Goal: Task Accomplishment & Management: Manage account settings

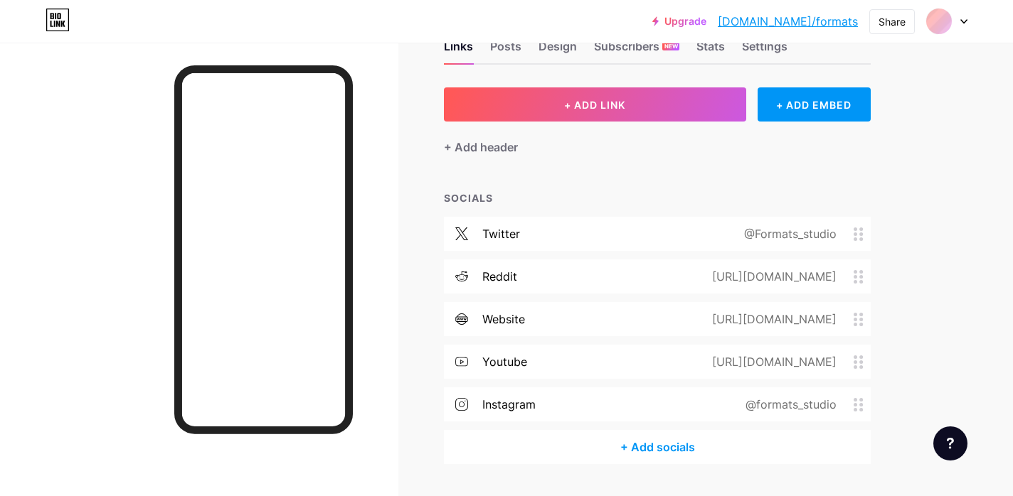
scroll to position [83, 0]
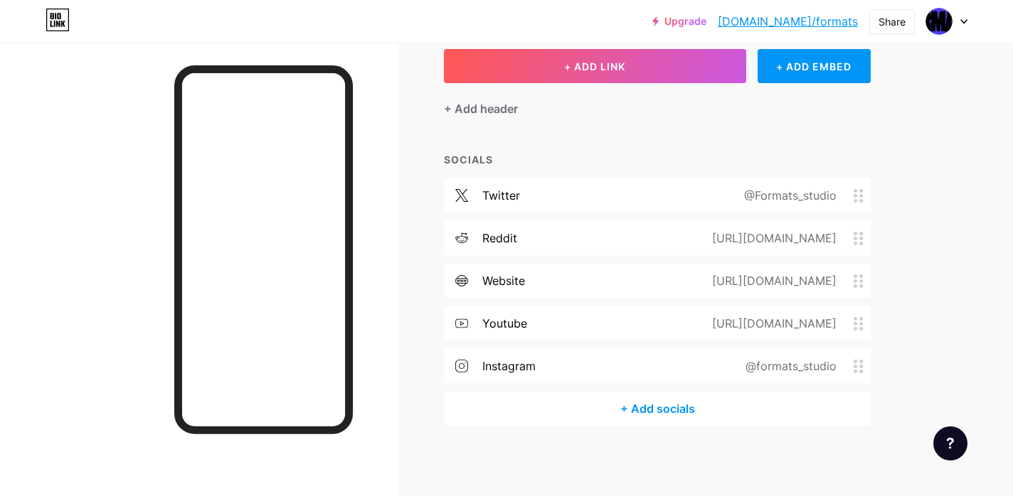
click at [639, 400] on div "+ Add socials" at bounding box center [657, 409] width 427 height 34
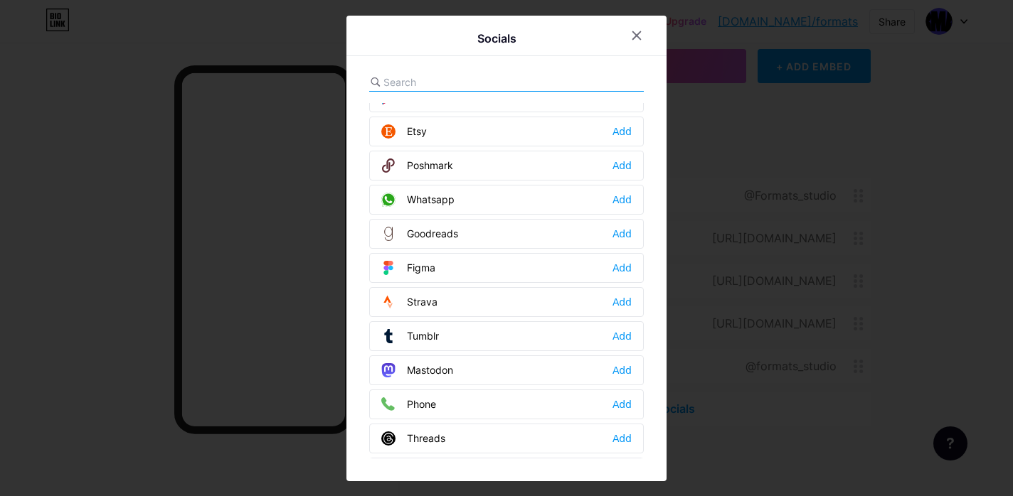
scroll to position [1283, 0]
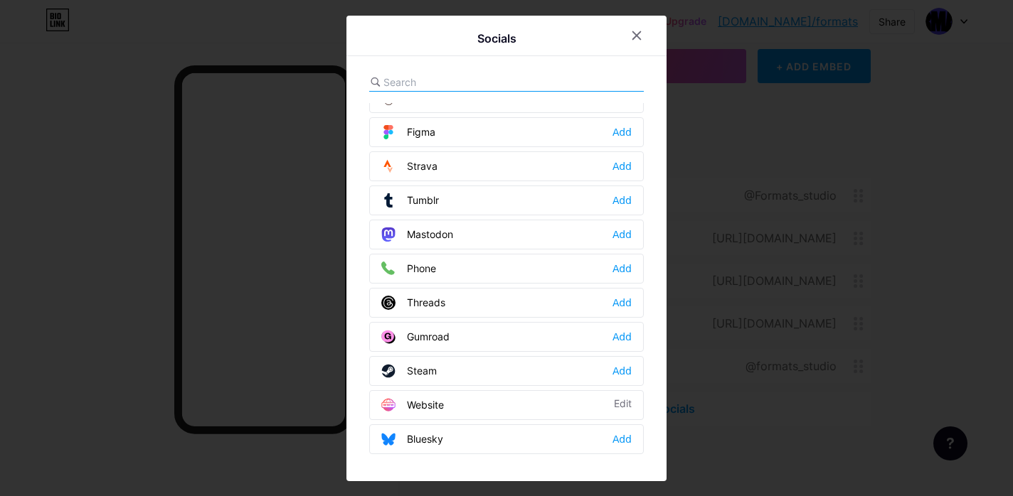
click at [424, 81] on input "text" at bounding box center [461, 82] width 157 height 15
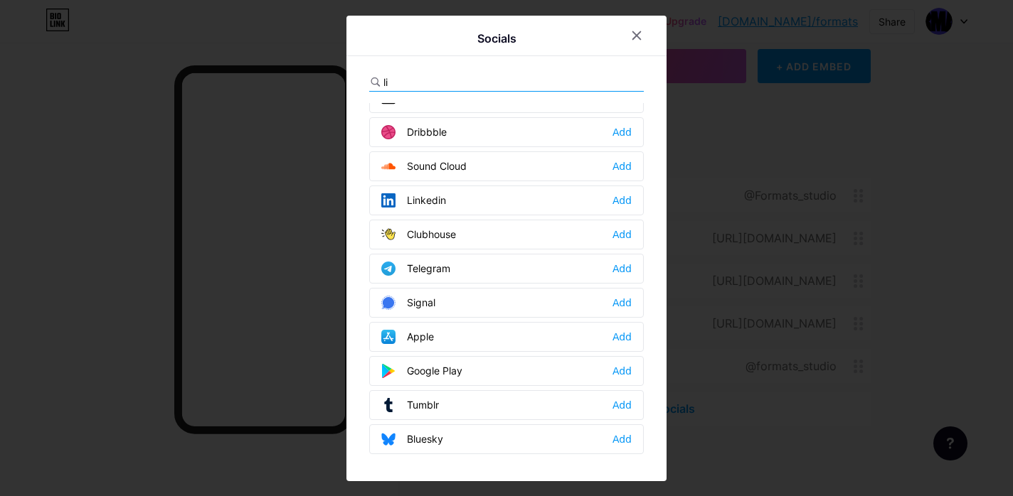
scroll to position [0, 0]
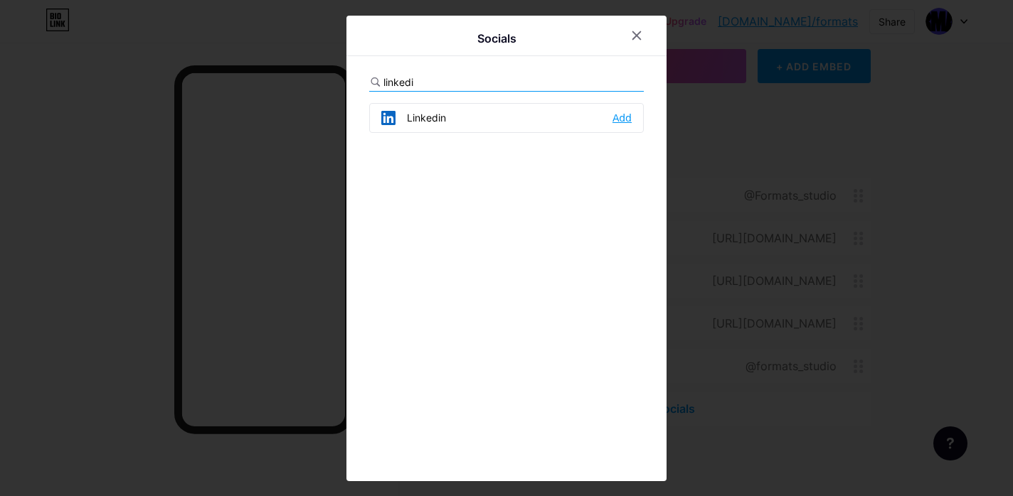
type input "linkedi"
click at [623, 115] on div "Add" at bounding box center [621, 118] width 19 height 14
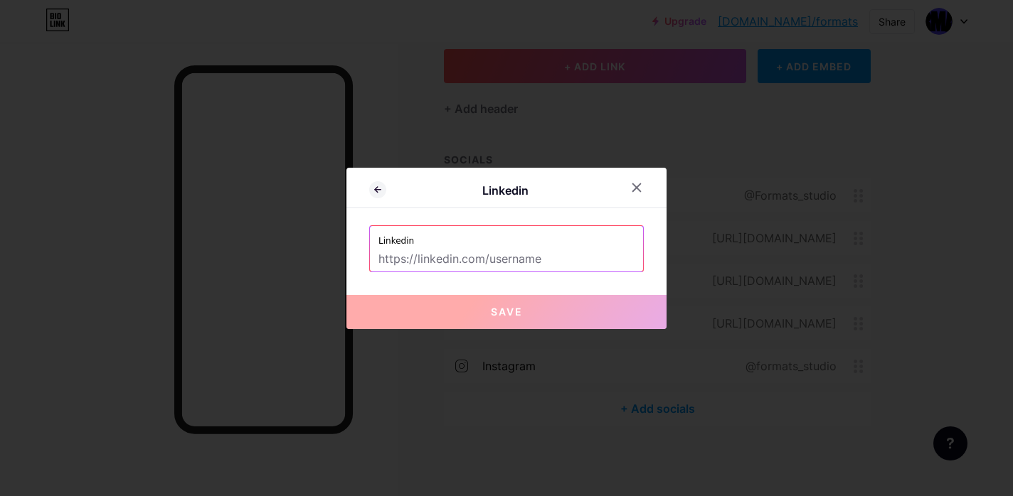
click at [500, 255] on input "text" at bounding box center [506, 260] width 256 height 24
paste input "[URL][DOMAIN_NAME]"
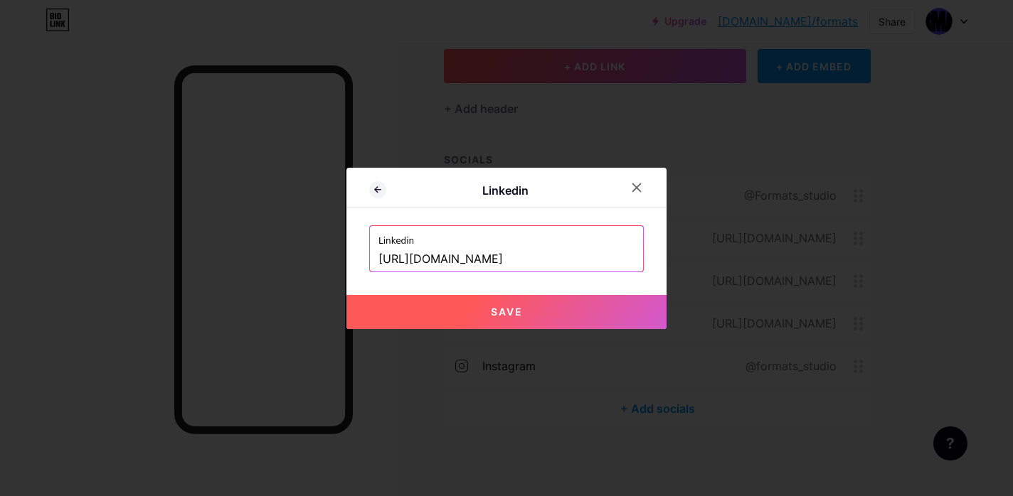
type input "[URL][DOMAIN_NAME]"
click at [509, 312] on span "Save" at bounding box center [507, 312] width 32 height 12
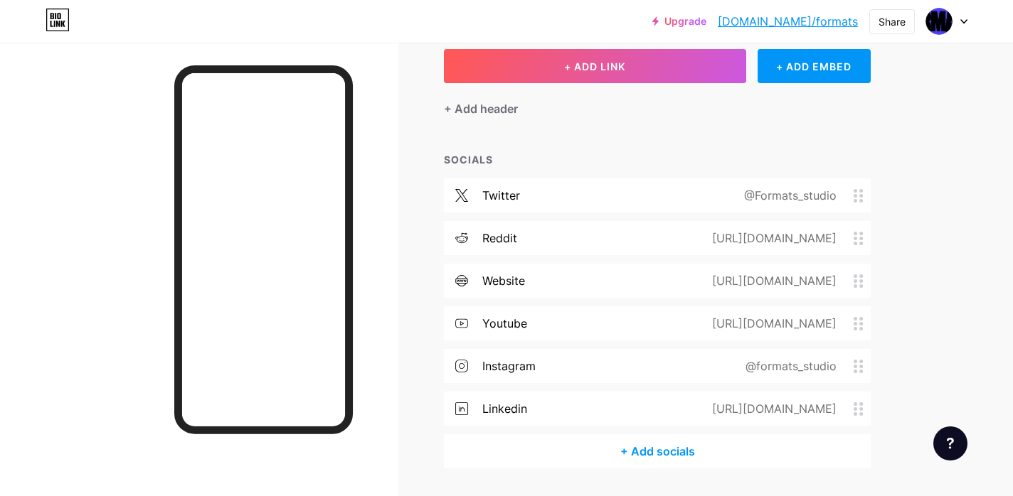
click at [689, 401] on div "[URL][DOMAIN_NAME]" at bounding box center [771, 408] width 164 height 17
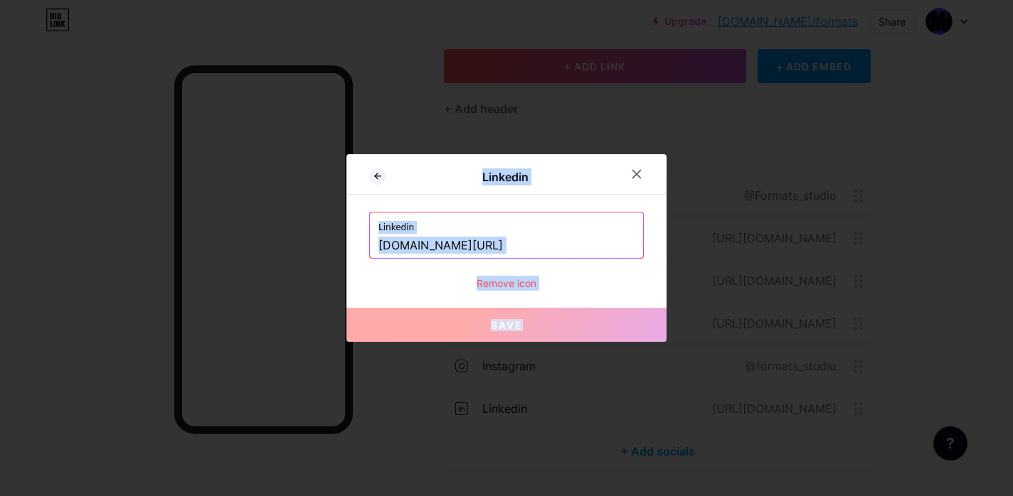
click at [689, 401] on div at bounding box center [506, 248] width 1013 height 496
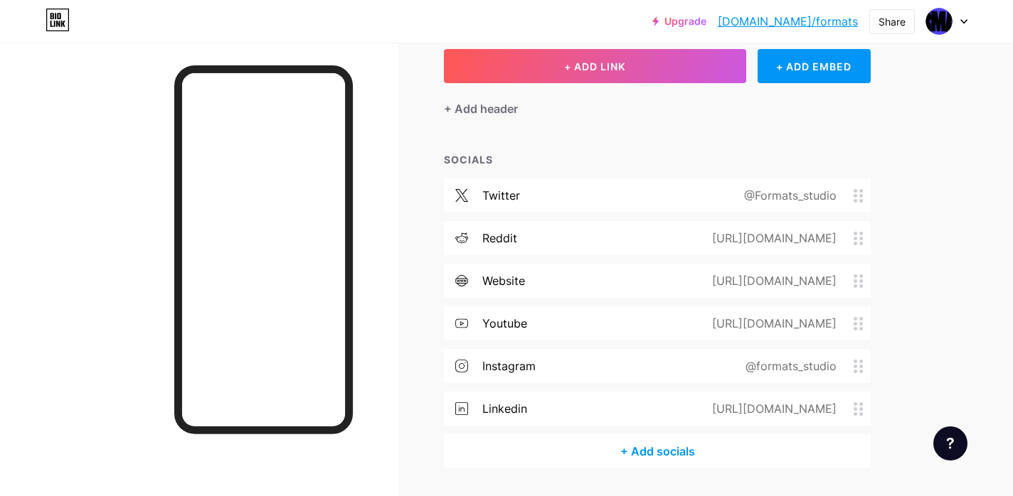
click at [689, 401] on div "[URL][DOMAIN_NAME]" at bounding box center [771, 408] width 164 height 17
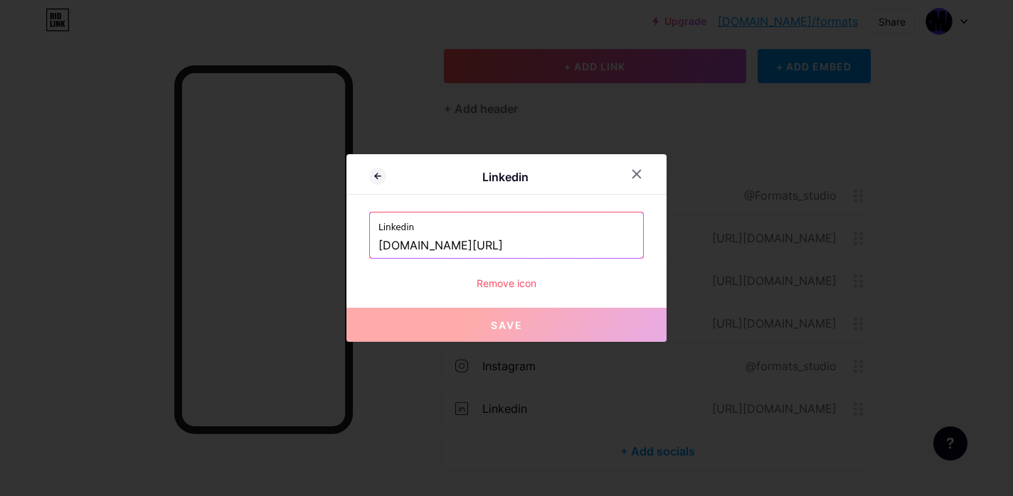
drag, startPoint x: 480, startPoint y: 241, endPoint x: 358, endPoint y: 243, distance: 121.6
click at [358, 243] on div "Linkedin Linkedin www.linkedin.com/company/formats-ai/ Remove icon Save" at bounding box center [506, 248] width 320 height 188
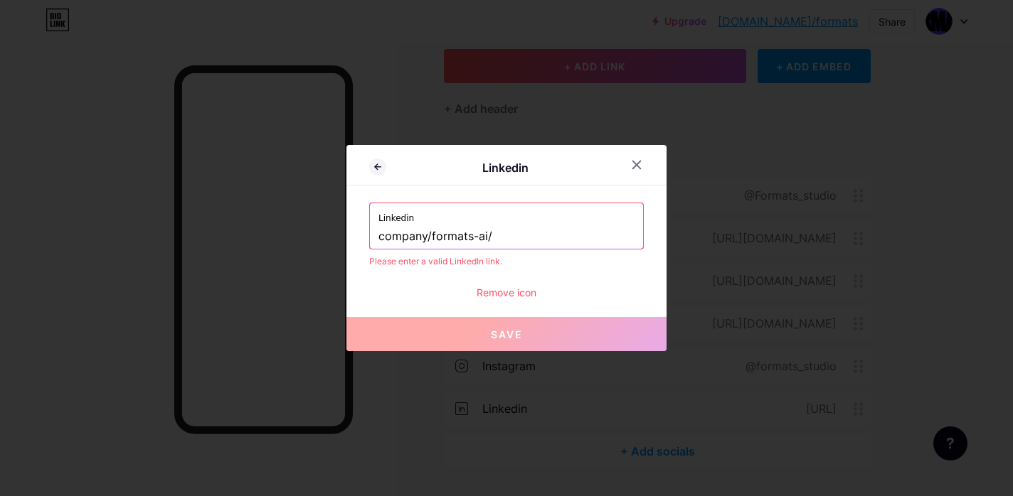
type input "www.linkedin.com/company/formats-ai/"
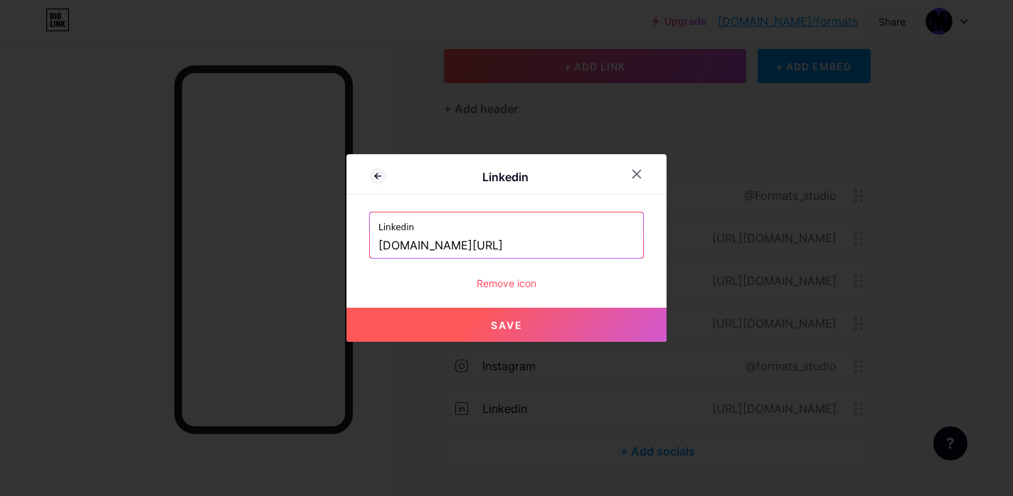
click at [600, 242] on input "www.linkedin.com/company/formats-ai/" at bounding box center [506, 246] width 256 height 24
click at [632, 169] on icon at bounding box center [636, 174] width 11 height 11
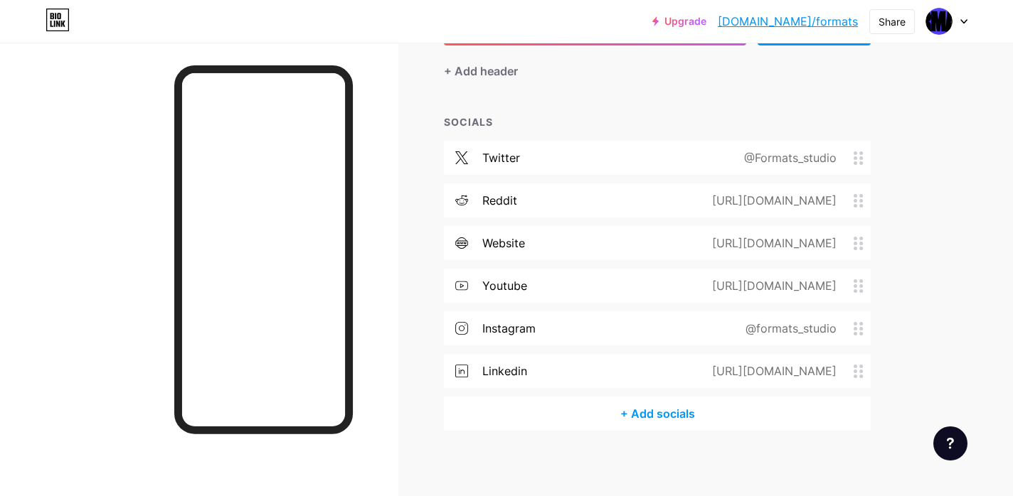
scroll to position [126, 0]
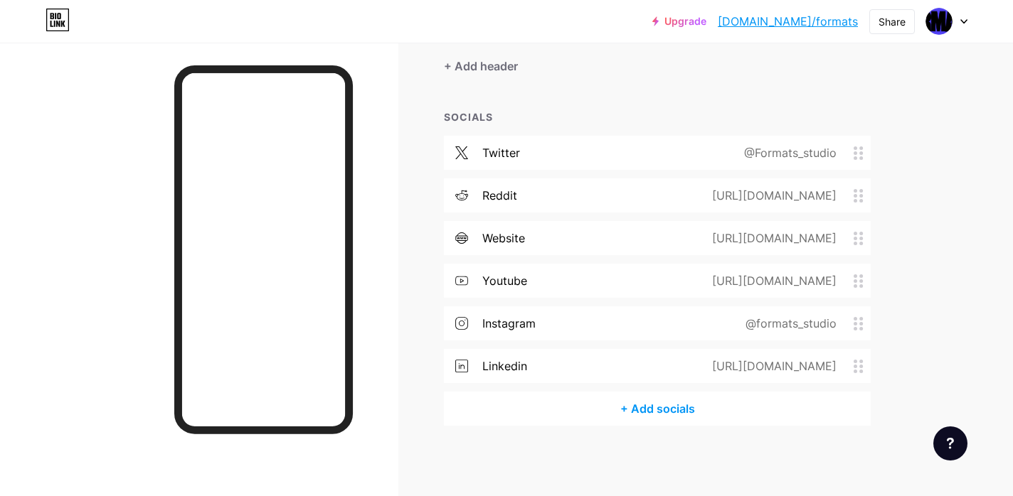
click at [751, 187] on div "https://www.reddit.com/user/Sensitive-Citron9574/" at bounding box center [771, 195] width 164 height 17
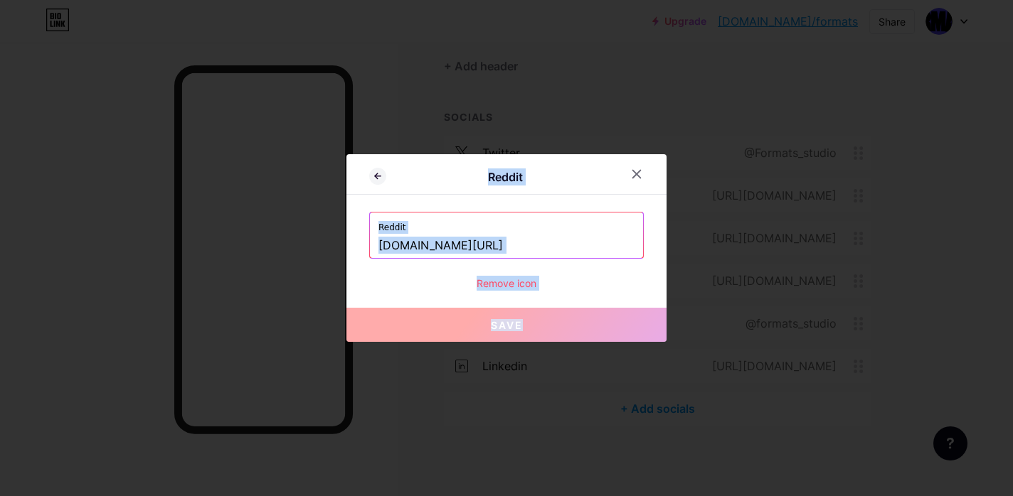
click at [751, 187] on div at bounding box center [506, 248] width 1013 height 496
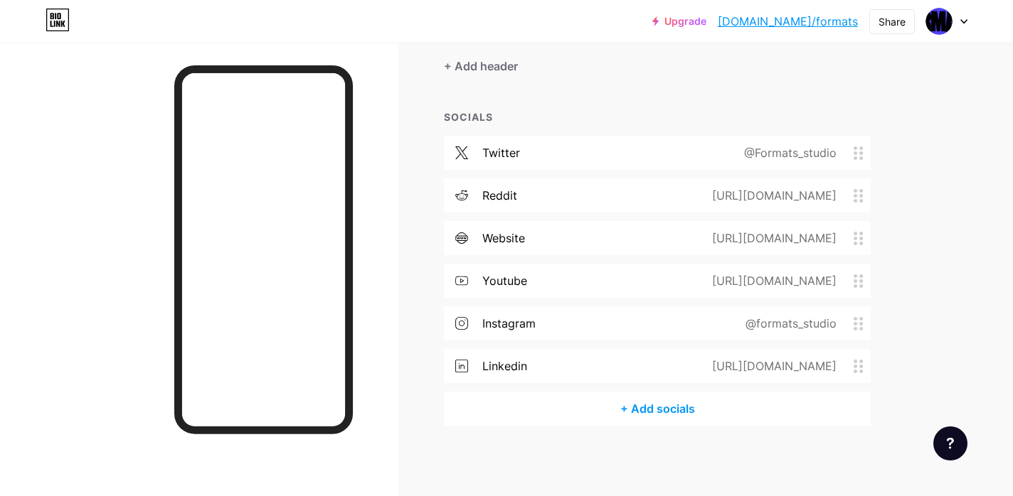
click at [751, 187] on div "https://www.reddit.com/user/Sensitive-Citron9574/" at bounding box center [771, 195] width 164 height 17
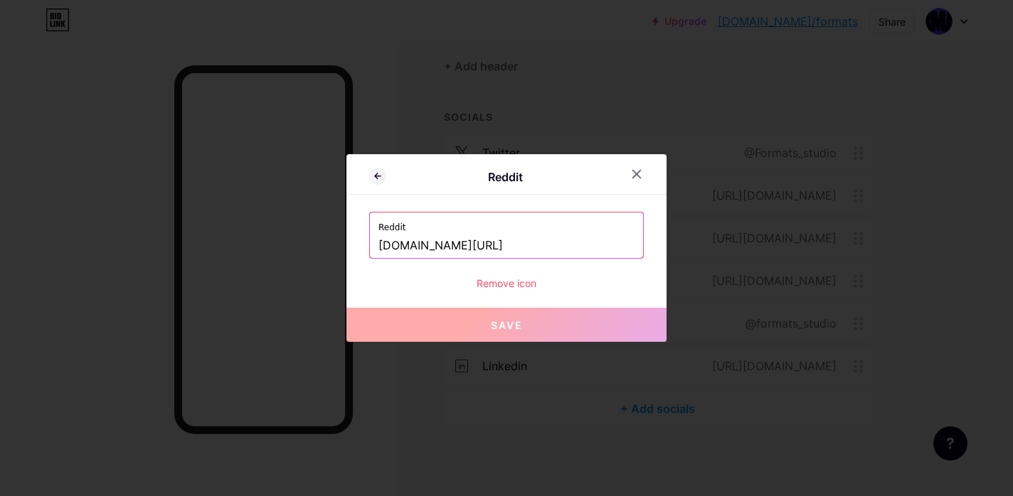
drag, startPoint x: 499, startPoint y: 245, endPoint x: 609, endPoint y: 248, distance: 109.6
click at [609, 248] on input "www.reddit.com/user/Sensitive-Citron9574/" at bounding box center [506, 246] width 256 height 24
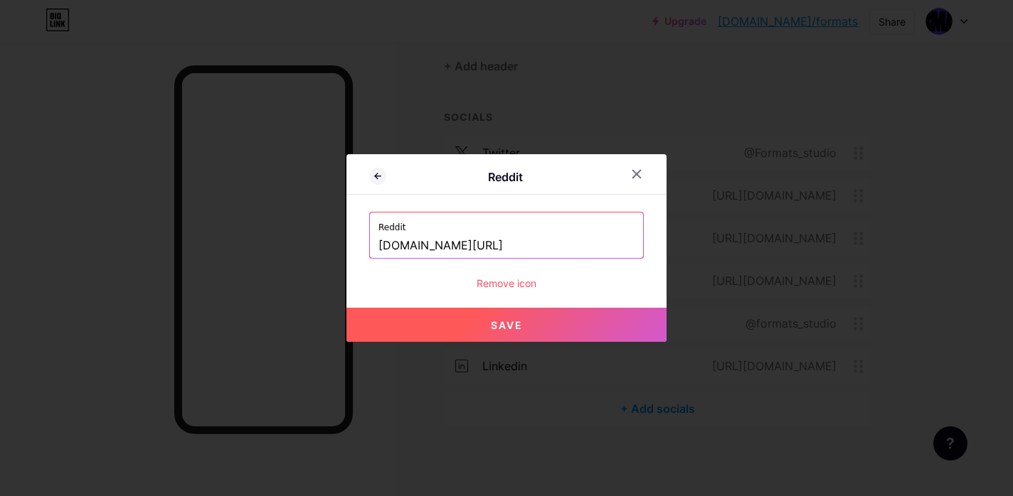
click at [528, 329] on button "Save" at bounding box center [506, 325] width 320 height 34
type input "[URL][DOMAIN_NAME]"
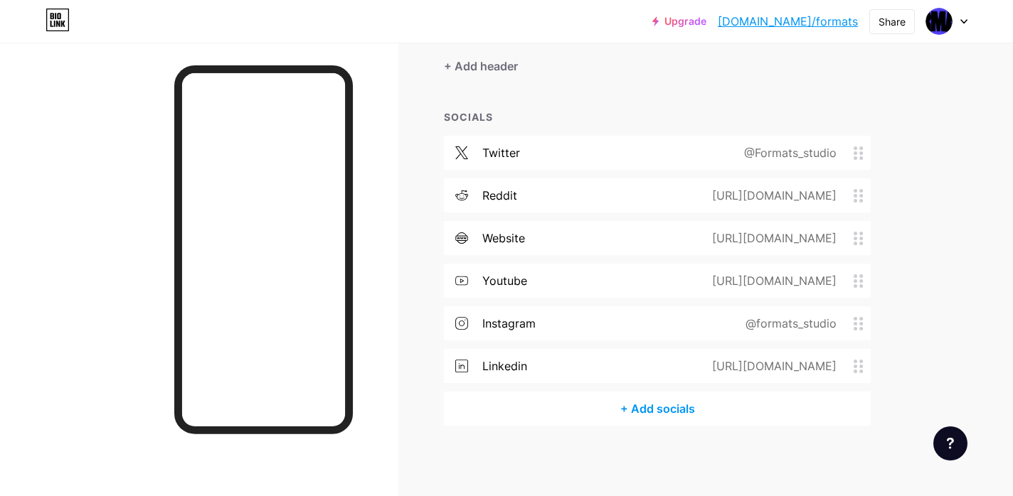
scroll to position [0, 0]
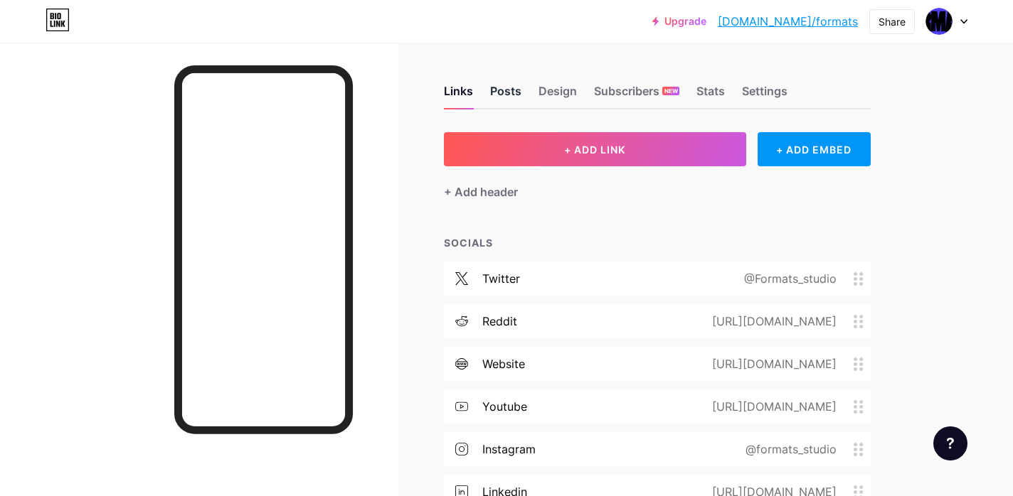
click at [508, 92] on div "Posts" at bounding box center [505, 96] width 31 height 26
click at [455, 89] on div "Links" at bounding box center [458, 96] width 29 height 26
click at [774, 89] on div "Settings" at bounding box center [765, 96] width 46 height 26
click at [962, 18] on div at bounding box center [946, 22] width 41 height 26
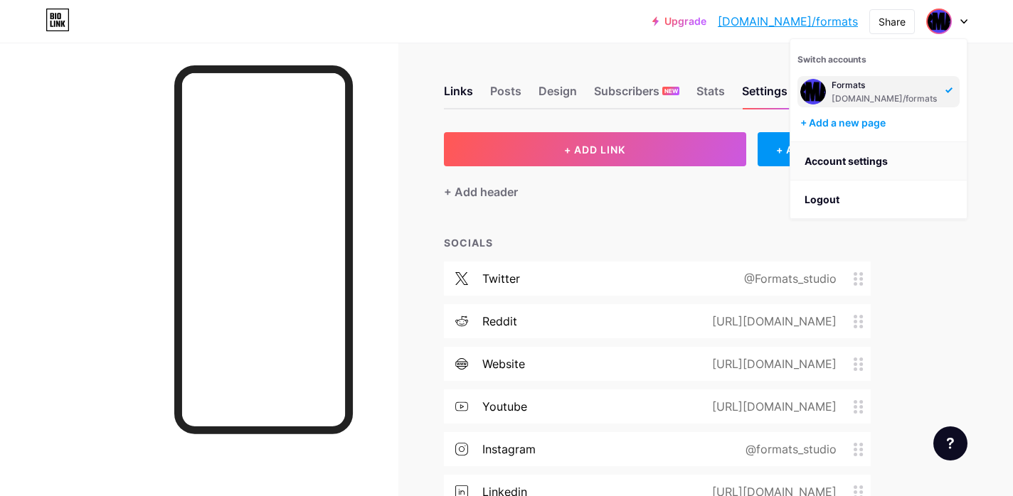
click at [842, 161] on link "Account settings" at bounding box center [878, 161] width 176 height 38
click at [837, 161] on link "Account settings" at bounding box center [878, 161] width 176 height 38
click at [809, 92] on img at bounding box center [813, 91] width 23 height 23
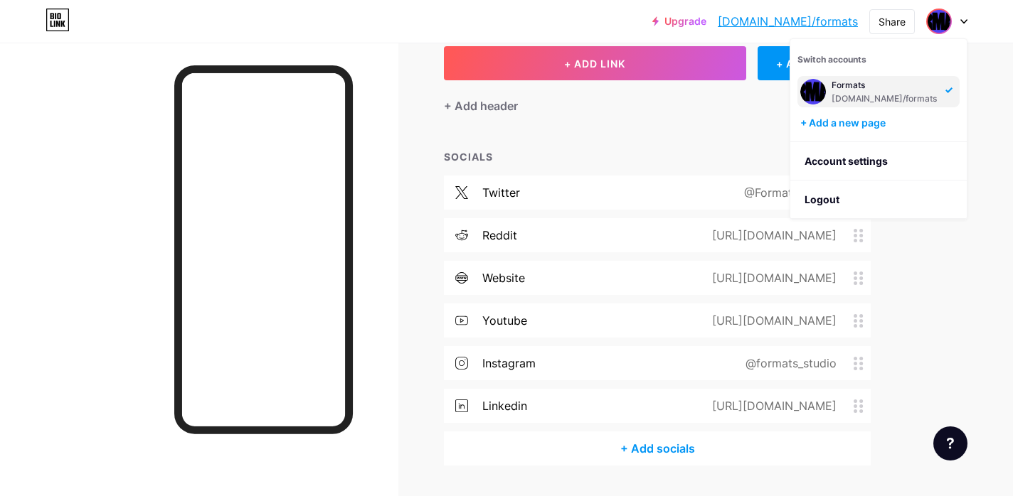
scroll to position [126, 0]
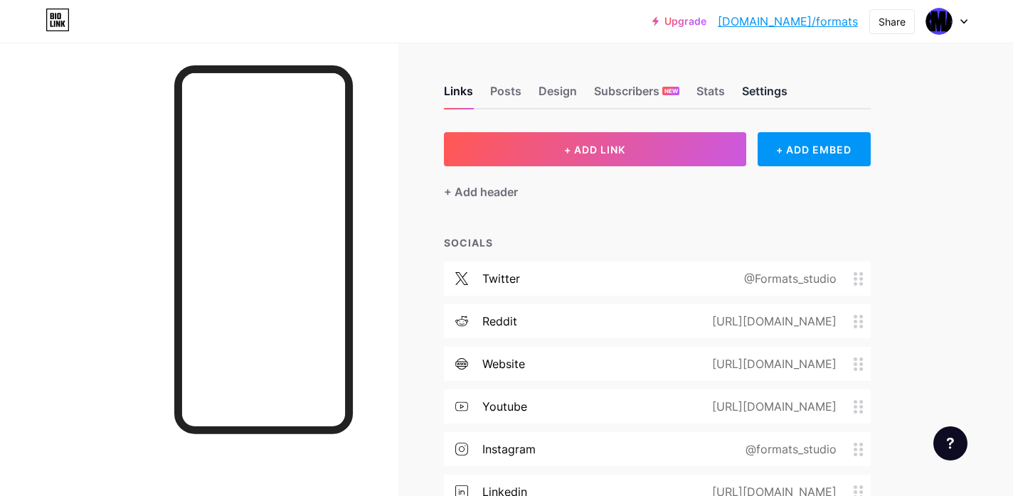
click at [760, 92] on div "Settings" at bounding box center [765, 96] width 46 height 26
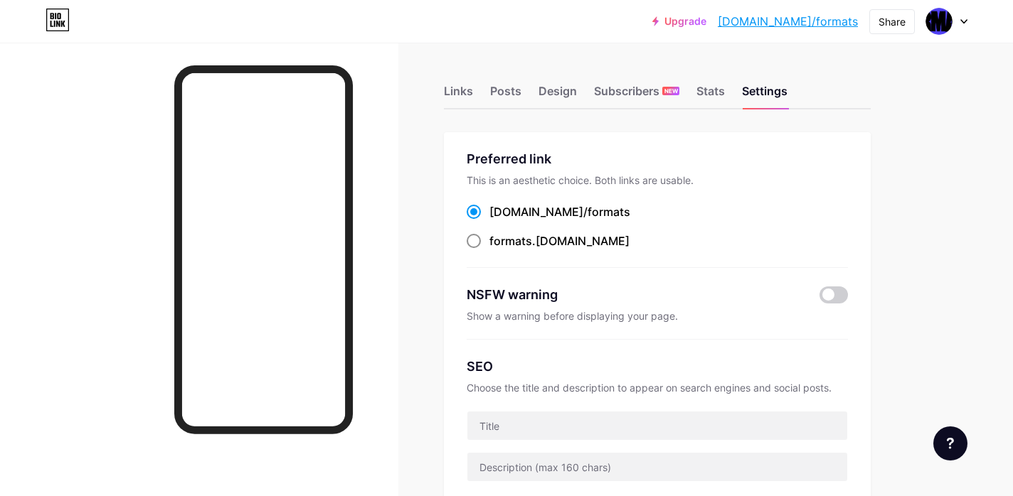
click at [469, 242] on span at bounding box center [474, 241] width 14 height 14
click at [489, 250] on input "formats .[DOMAIN_NAME]" at bounding box center [493, 254] width 9 height 9
radio input "true"
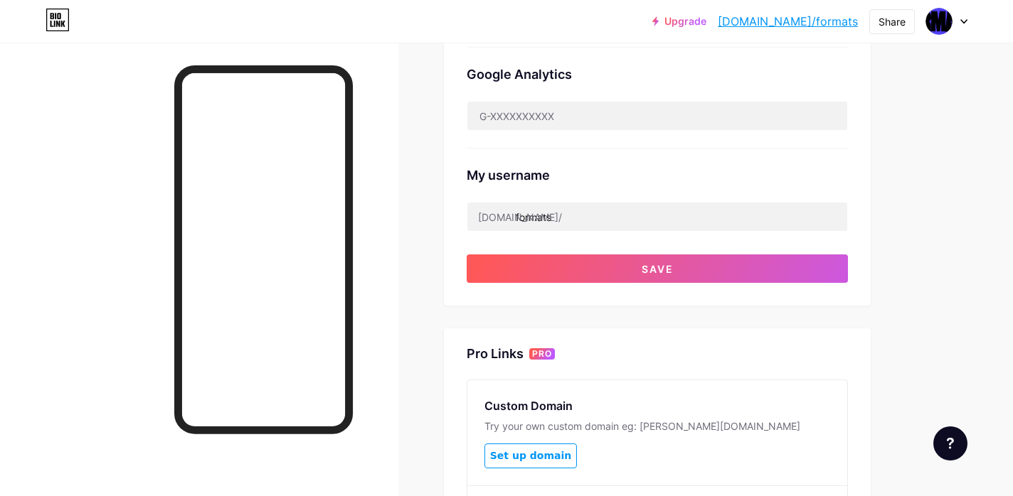
scroll to position [409, 0]
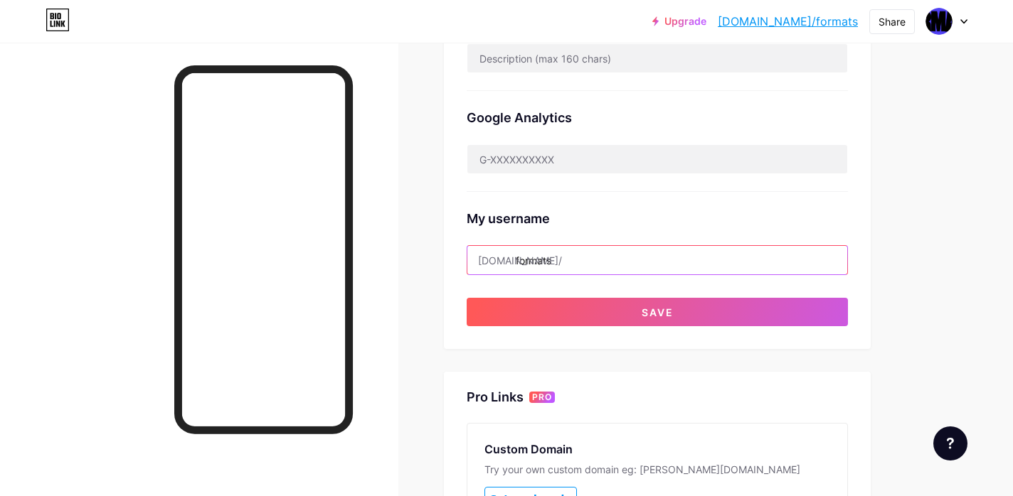
click at [555, 265] on input "formats" at bounding box center [657, 260] width 380 height 28
drag, startPoint x: 557, startPoint y: 262, endPoint x: 467, endPoint y: 262, distance: 90.3
click at [467, 262] on div "formats" at bounding box center [657, 260] width 381 height 30
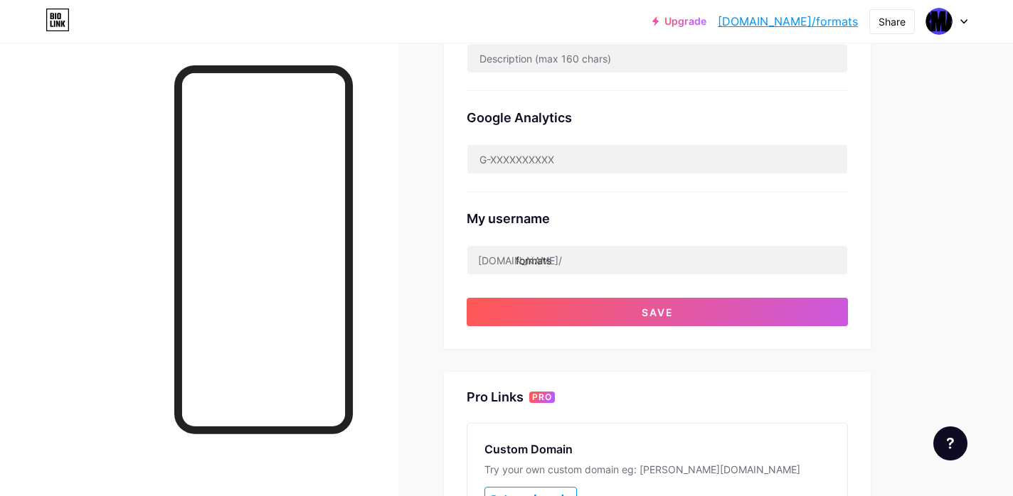
click at [452, 264] on div "Preferred link This is an aesthetic choice. Both links are usable. [DOMAIN_NAME…" at bounding box center [657, 36] width 427 height 626
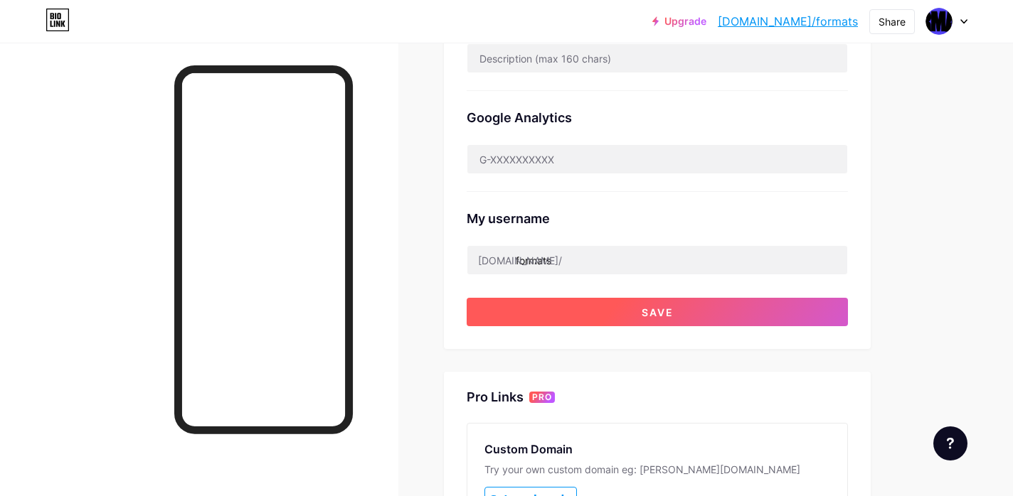
click at [613, 316] on button "Save" at bounding box center [657, 312] width 381 height 28
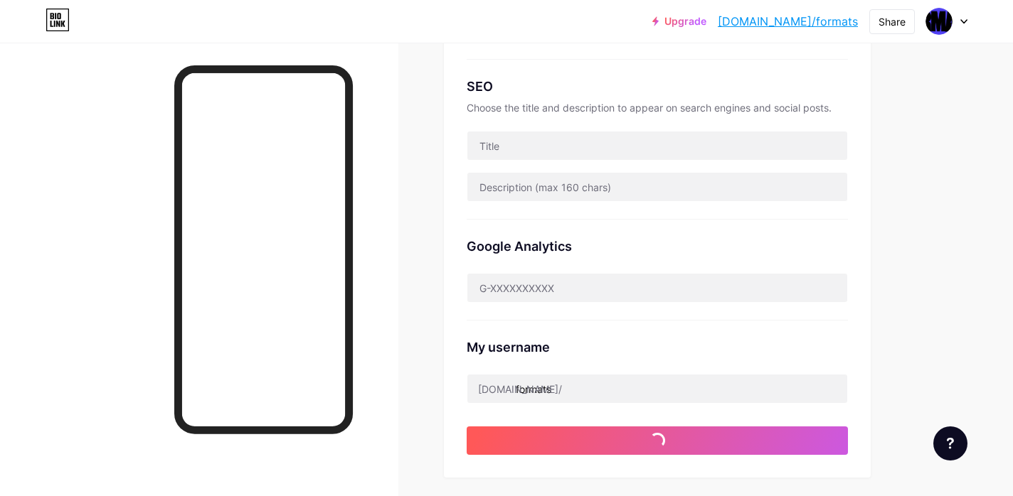
scroll to position [279, 0]
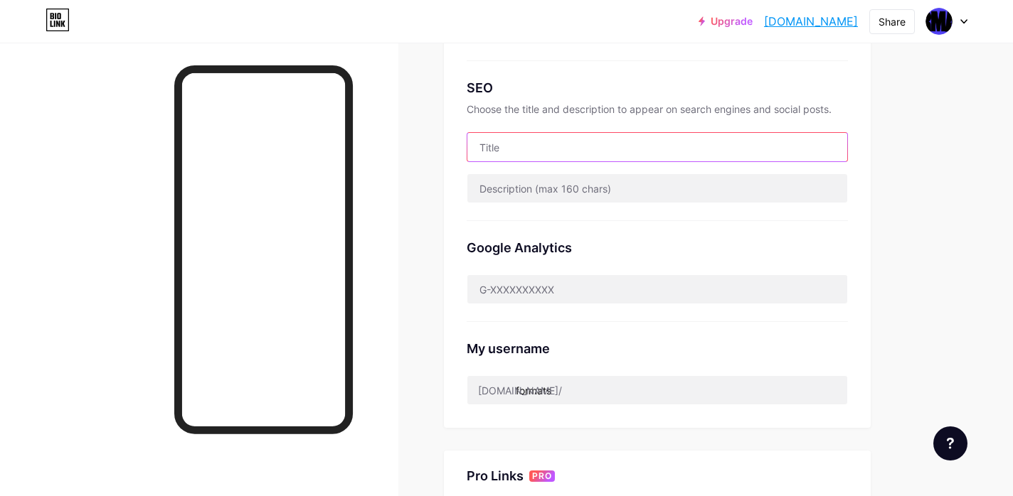
click at [595, 137] on input "text" at bounding box center [657, 147] width 380 height 28
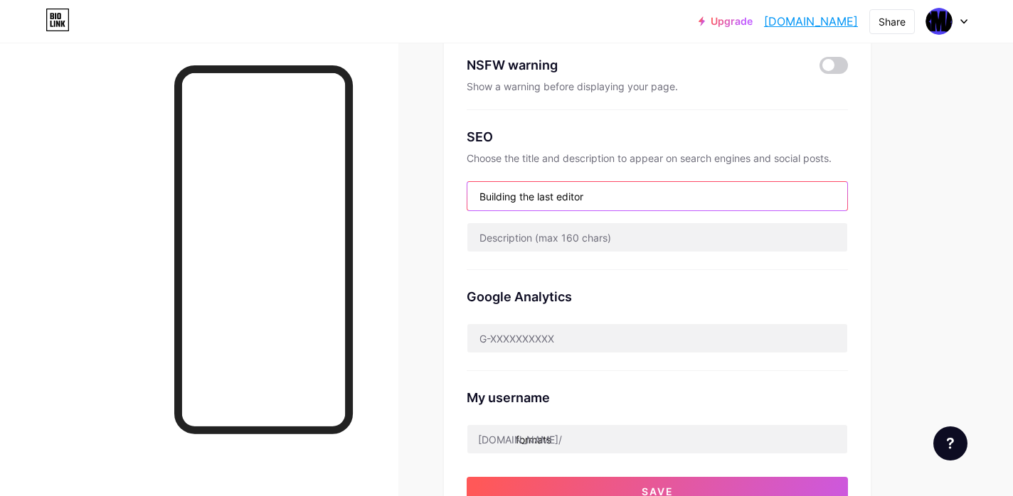
scroll to position [240, 0]
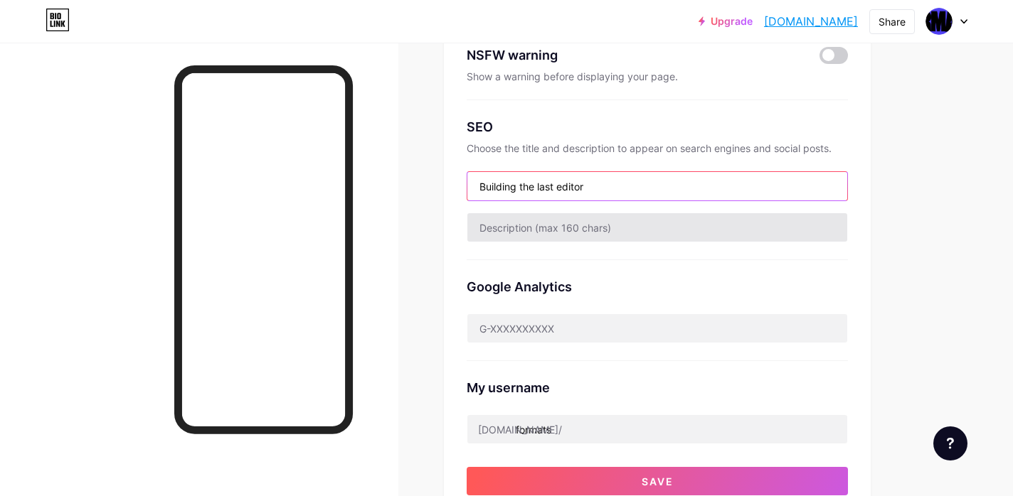
type input "Building the last editor"
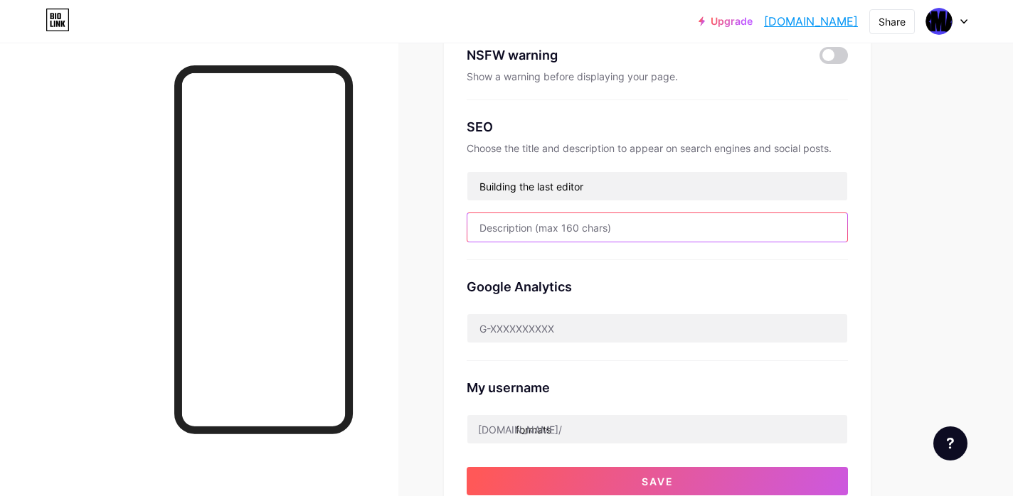
click at [518, 235] on input "text" at bounding box center [657, 227] width 380 height 28
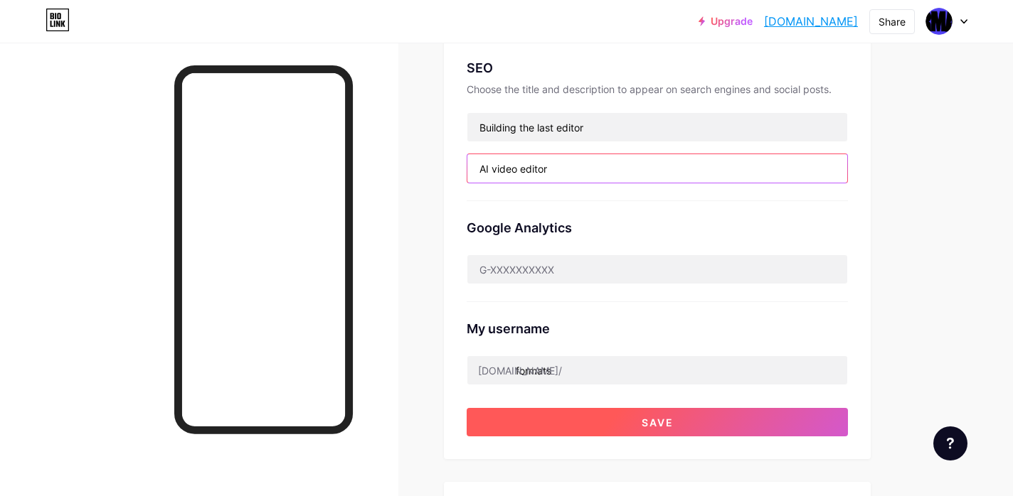
type input "AI video editor"
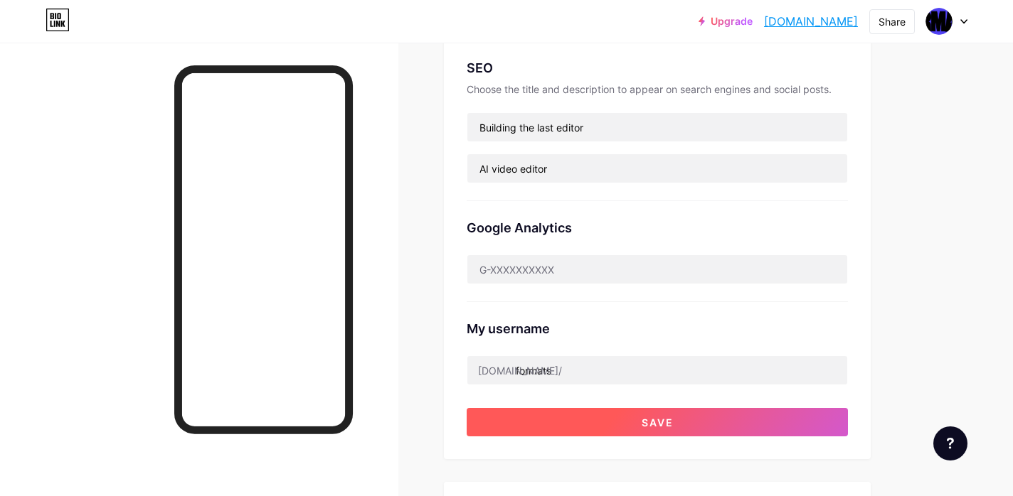
click at [611, 425] on button "Save" at bounding box center [657, 422] width 381 height 28
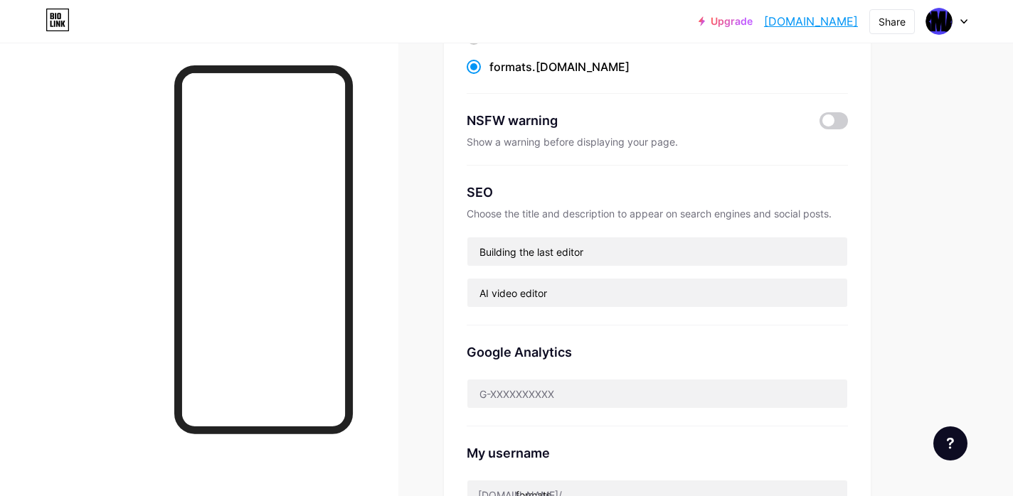
scroll to position [0, 0]
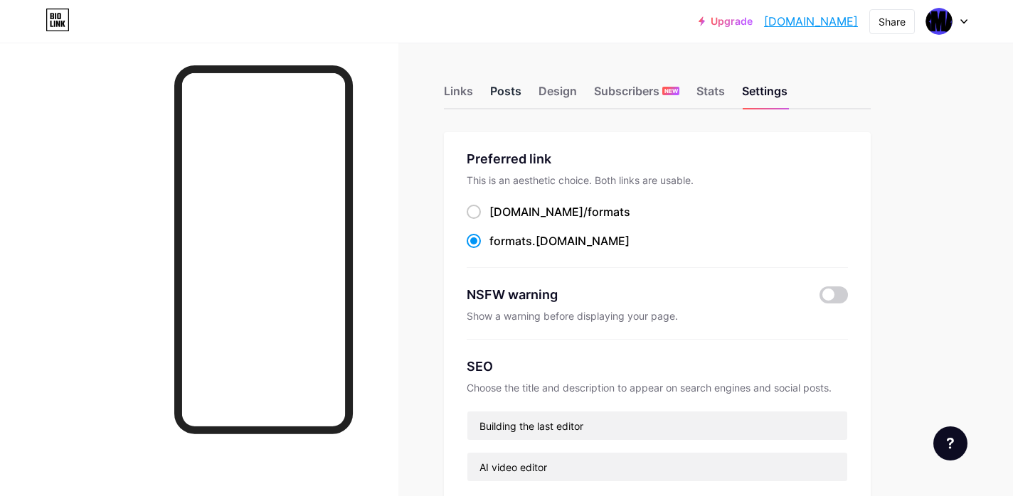
click at [496, 95] on div "Posts" at bounding box center [505, 96] width 31 height 26
click at [456, 95] on div "Links" at bounding box center [458, 96] width 29 height 26
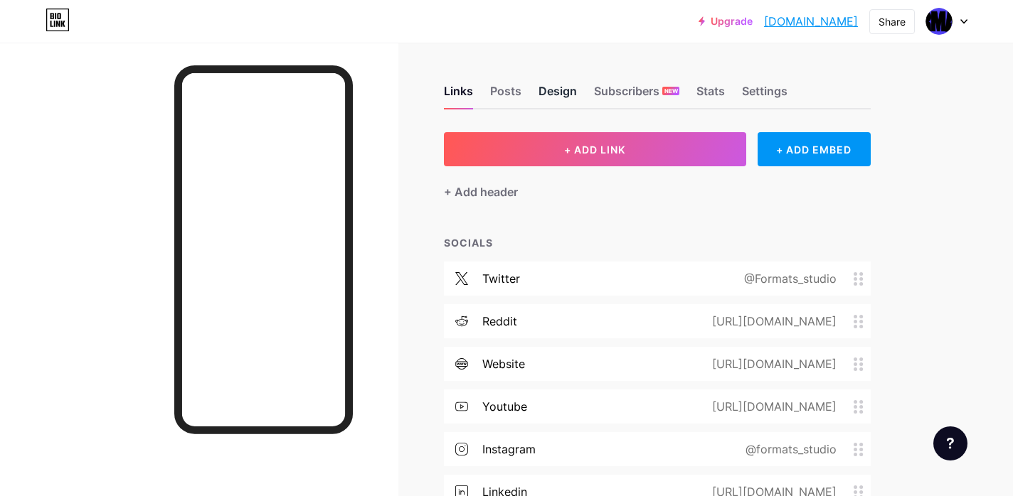
click at [544, 86] on div "Design" at bounding box center [557, 96] width 38 height 26
click at [719, 92] on div "Stats" at bounding box center [710, 96] width 28 height 26
click at [767, 92] on div "Settings" at bounding box center [765, 96] width 46 height 26
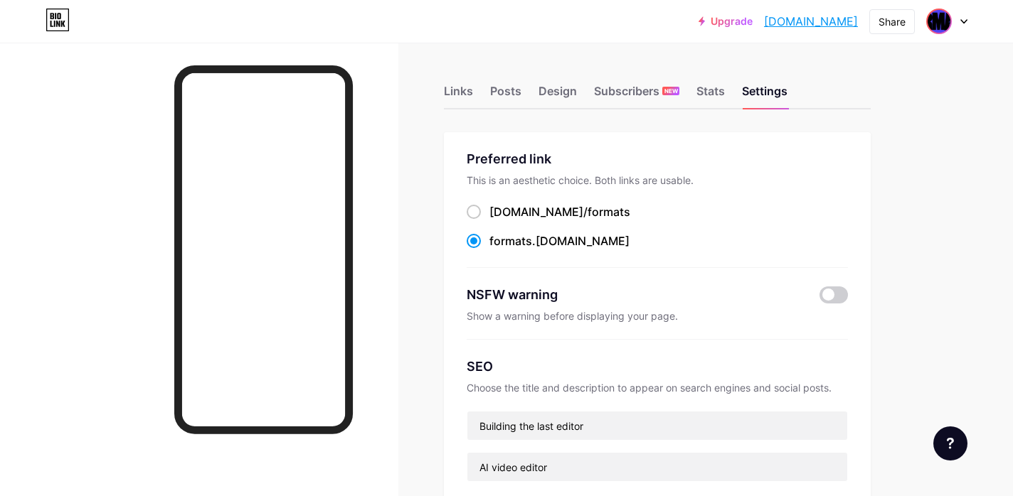
click at [950, 23] on img at bounding box center [939, 21] width 23 height 23
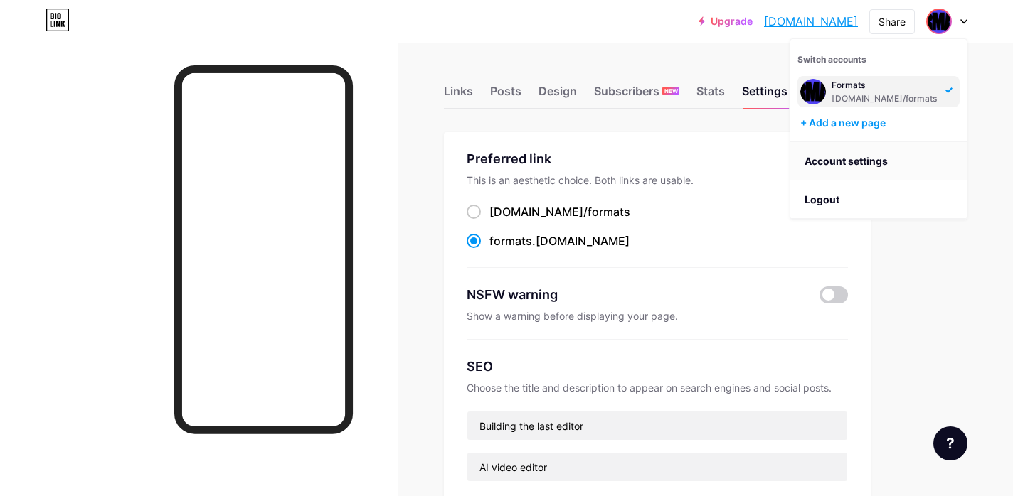
click at [873, 161] on link "Account settings" at bounding box center [878, 161] width 176 height 38
click at [964, 18] on div at bounding box center [946, 22] width 41 height 26
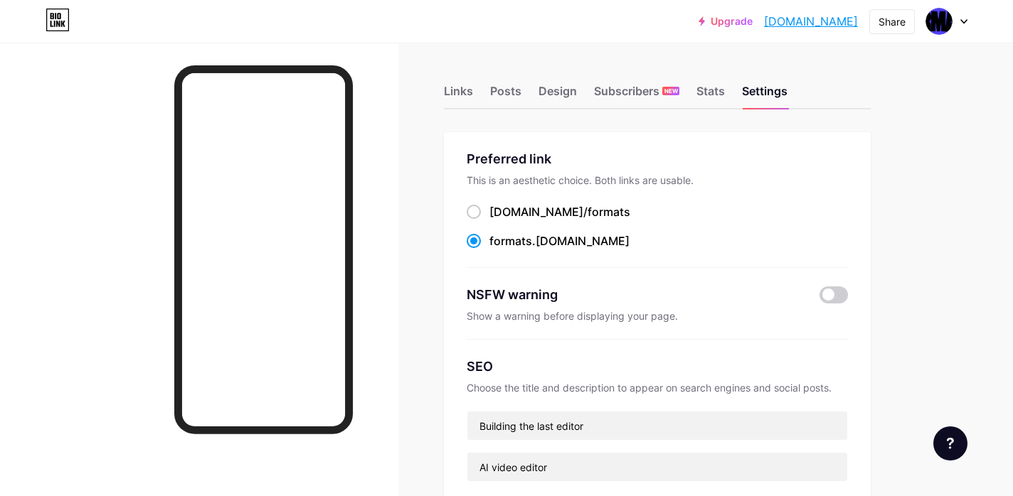
click at [964, 18] on div at bounding box center [946, 22] width 41 height 26
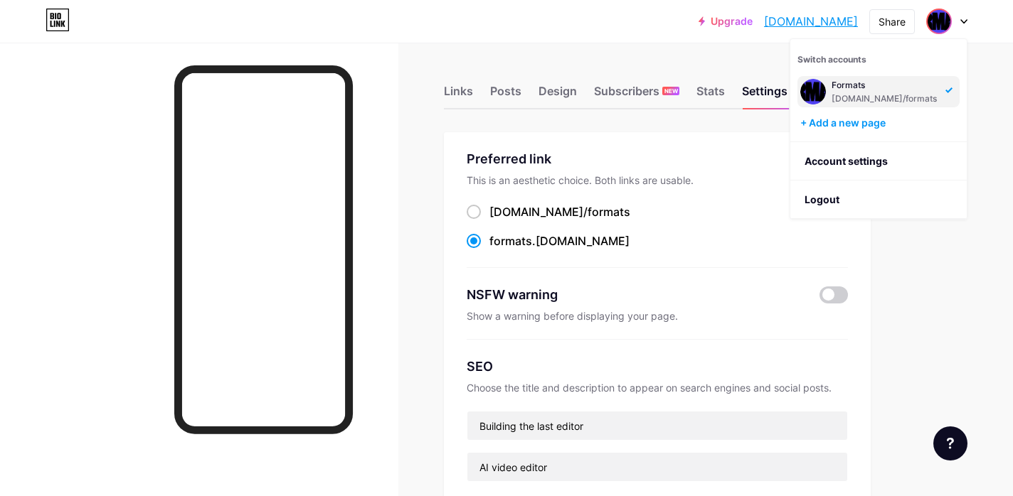
click at [489, 136] on div "Preferred link This is an aesthetic choice. Both links are usable. [DOMAIN_NAME…" at bounding box center [657, 419] width 427 height 575
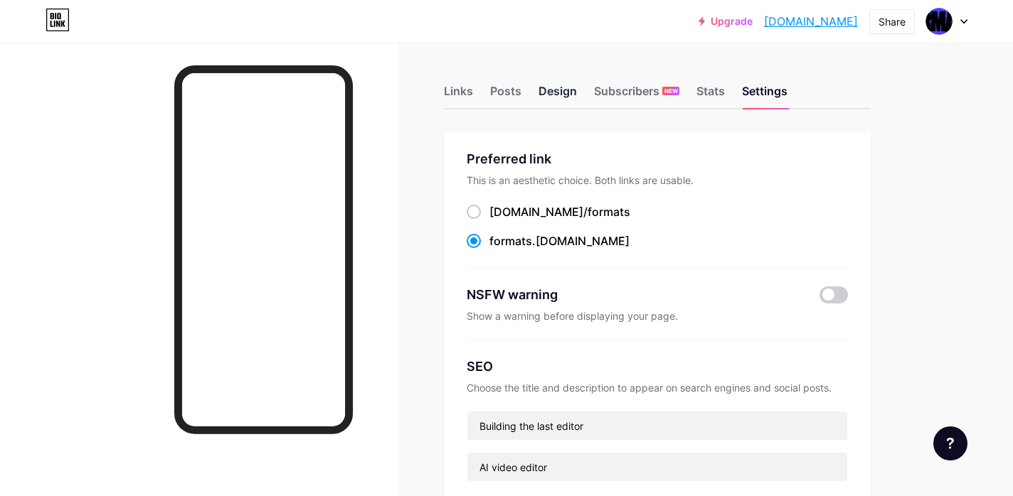
click at [556, 97] on div "Design" at bounding box center [557, 96] width 38 height 26
click at [546, 80] on div "Links Posts Design Subscribers NEW Stats Settings" at bounding box center [657, 85] width 427 height 50
click at [546, 85] on div "Design" at bounding box center [557, 96] width 38 height 26
click at [551, 92] on div "Design" at bounding box center [557, 96] width 38 height 26
click at [941, 15] on img at bounding box center [939, 21] width 23 height 23
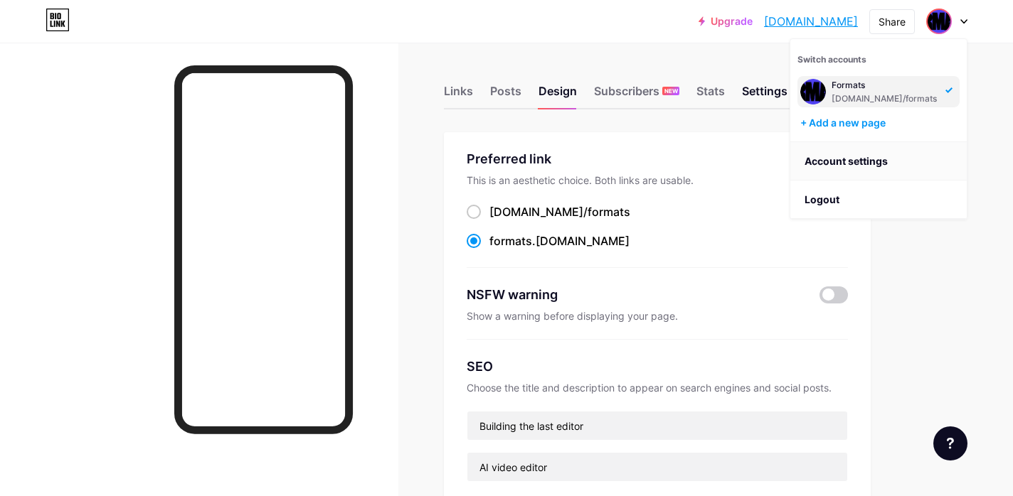
click at [851, 166] on link "Account settings" at bounding box center [878, 161] width 176 height 38
click at [854, 166] on link "Account settings" at bounding box center [878, 161] width 176 height 38
click at [961, 22] on icon at bounding box center [963, 21] width 7 height 5
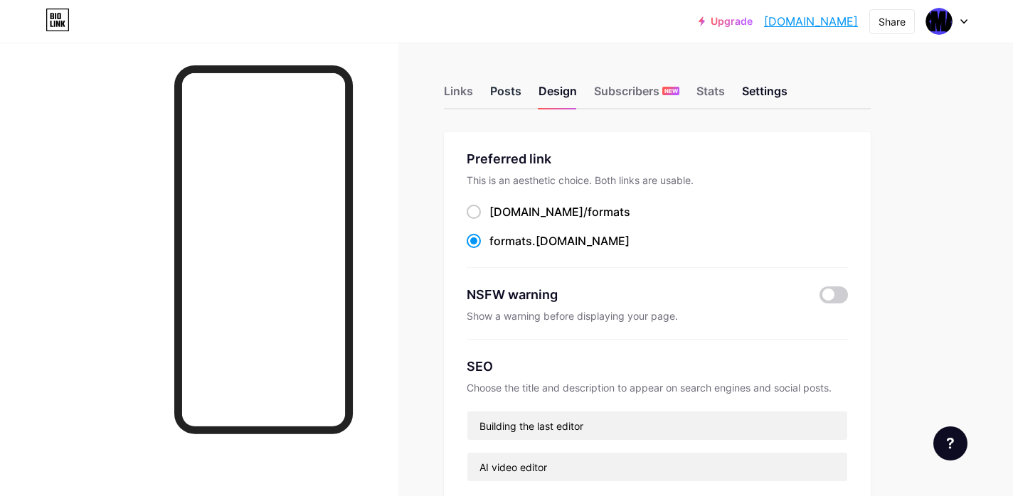
click at [513, 93] on div "Posts" at bounding box center [505, 96] width 31 height 26
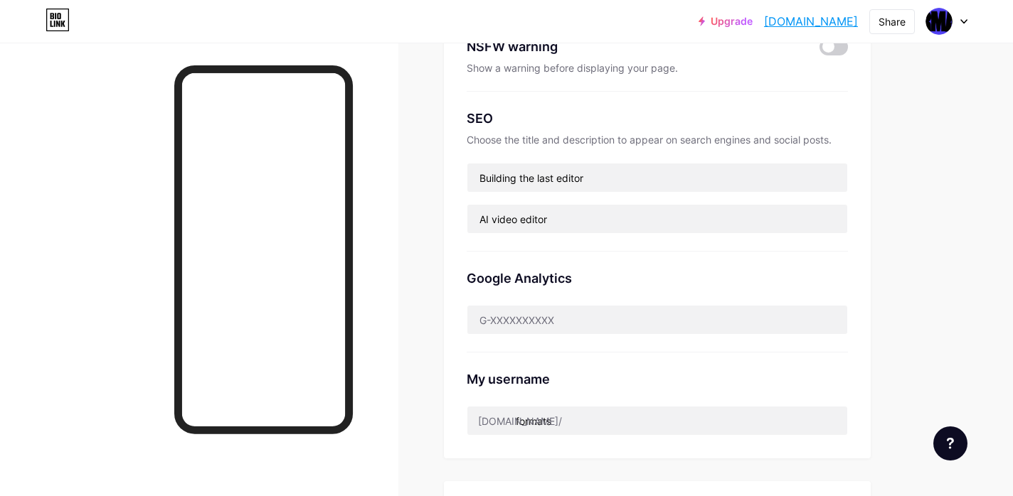
scroll to position [250, 0]
click at [859, 186] on div "Preferred link This is an aesthetic choice. Both links are usable. [DOMAIN_NAME…" at bounding box center [657, 170] width 427 height 575
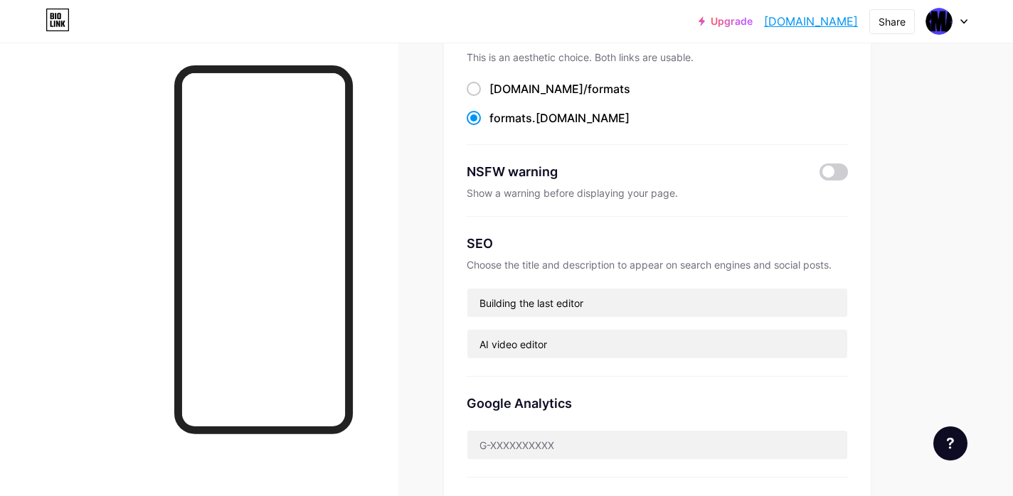
scroll to position [0, 0]
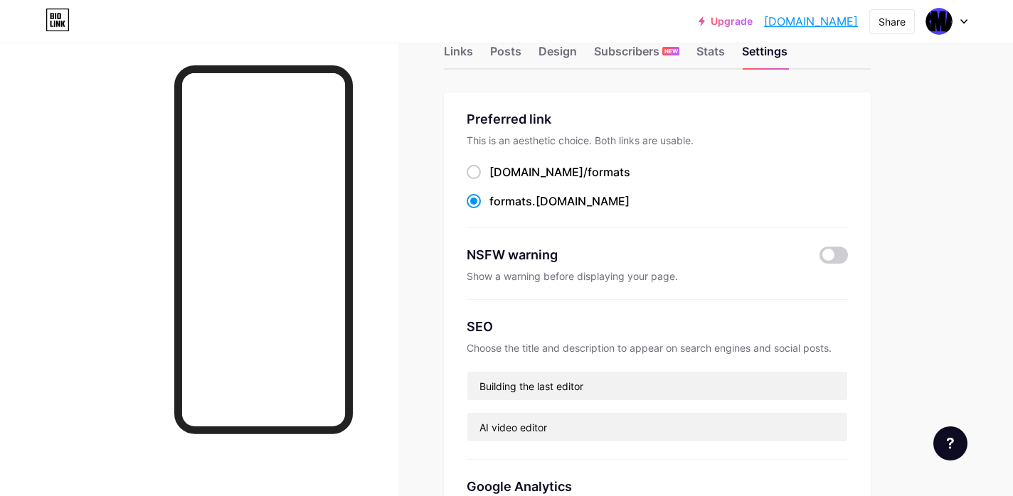
scroll to position [43, 0]
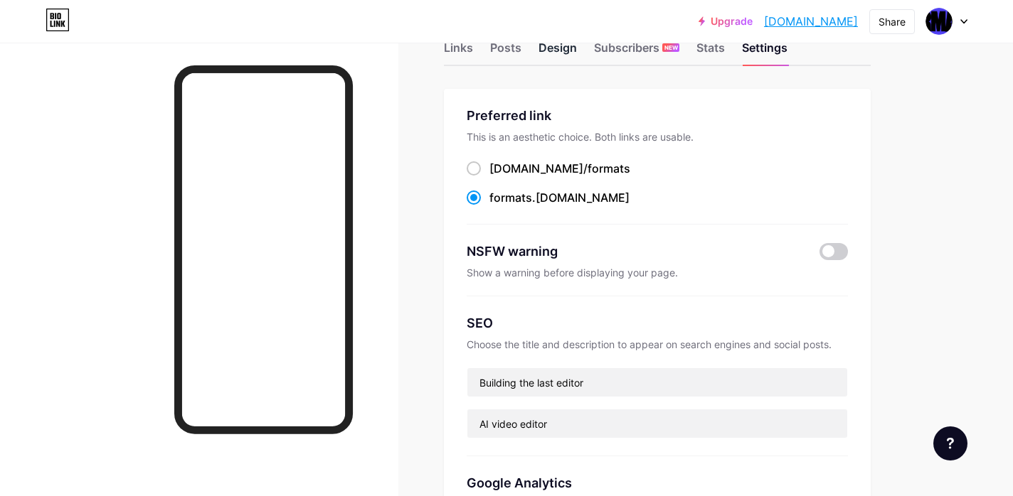
click at [563, 57] on div "Design" at bounding box center [557, 52] width 38 height 26
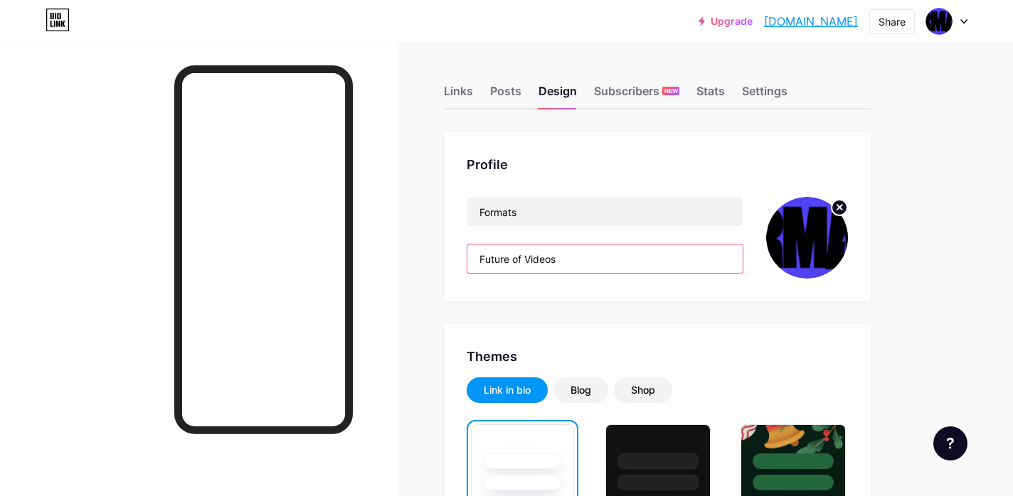
drag, startPoint x: 574, startPoint y: 259, endPoint x: 441, endPoint y: 261, distance: 133.0
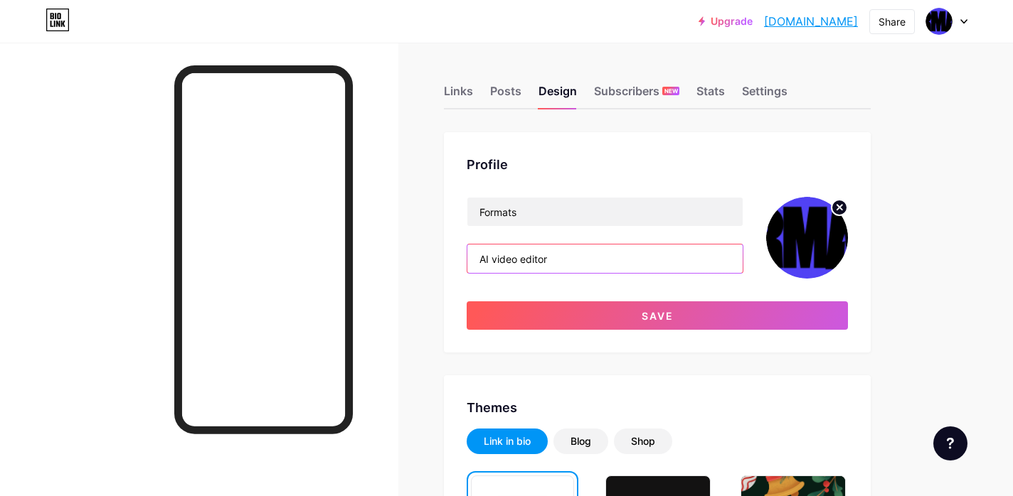
type input "AI video editor"
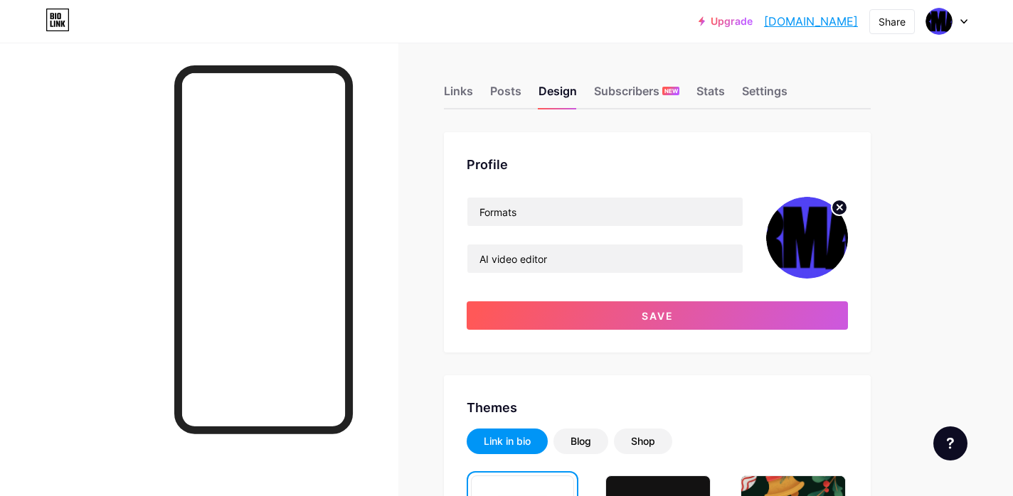
click at [841, 204] on circle at bounding box center [839, 208] width 16 height 16
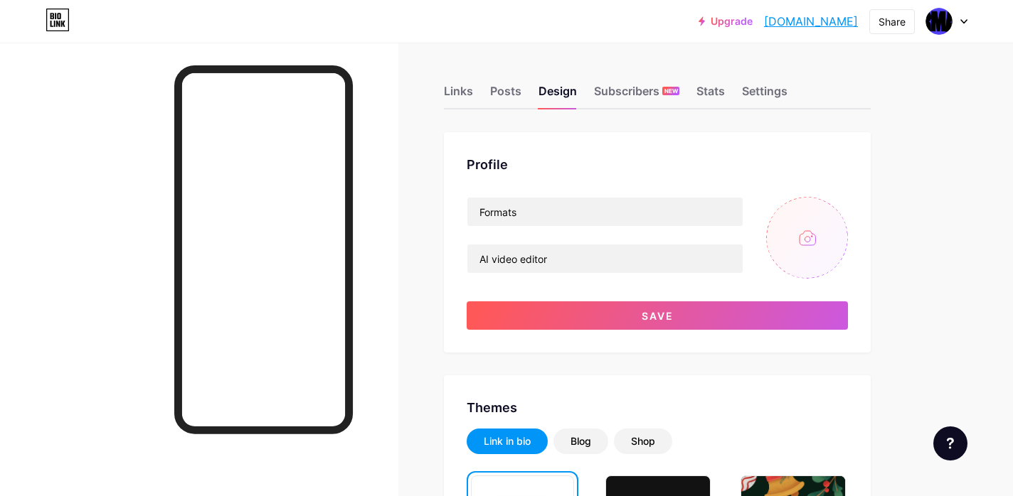
click at [807, 246] on input "file" at bounding box center [807, 238] width 82 height 82
type input "C:\fakepath\Formats icon.png"
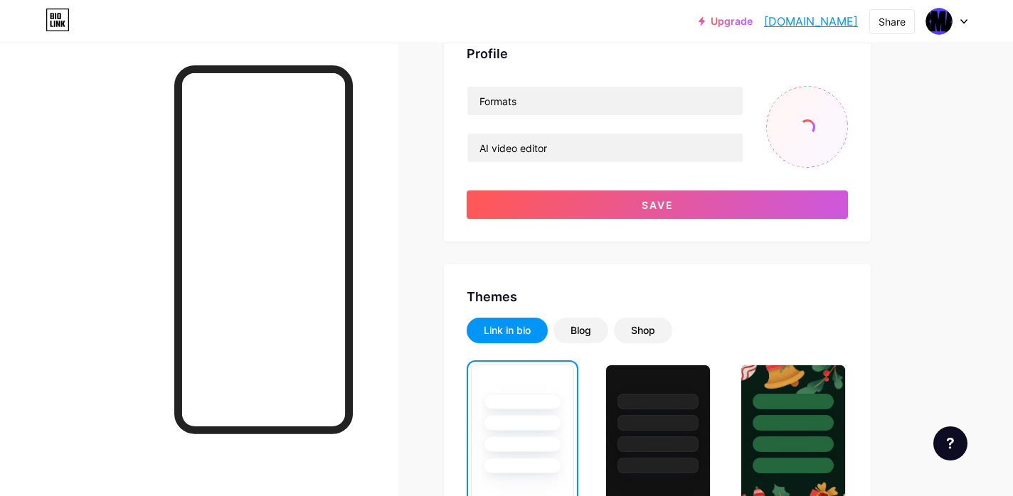
scroll to position [112, 0]
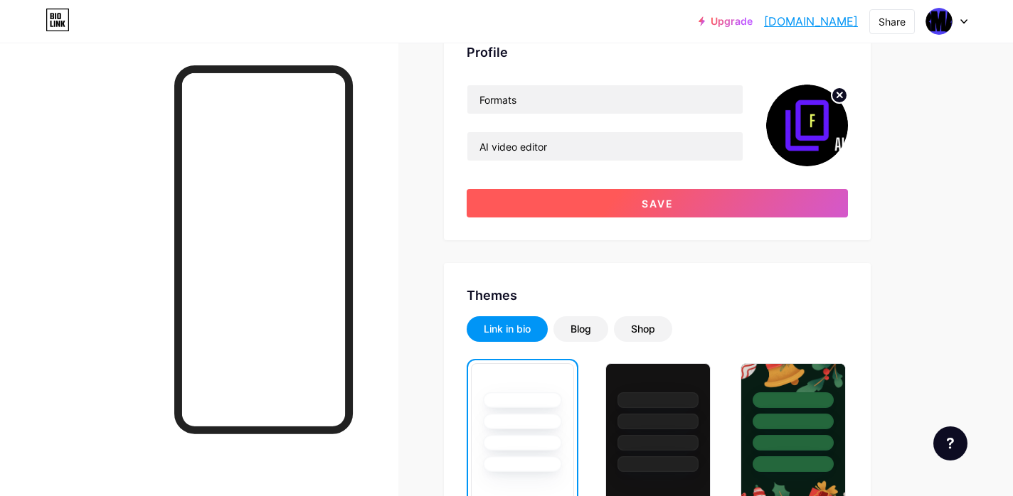
click at [567, 206] on button "Save" at bounding box center [657, 203] width 381 height 28
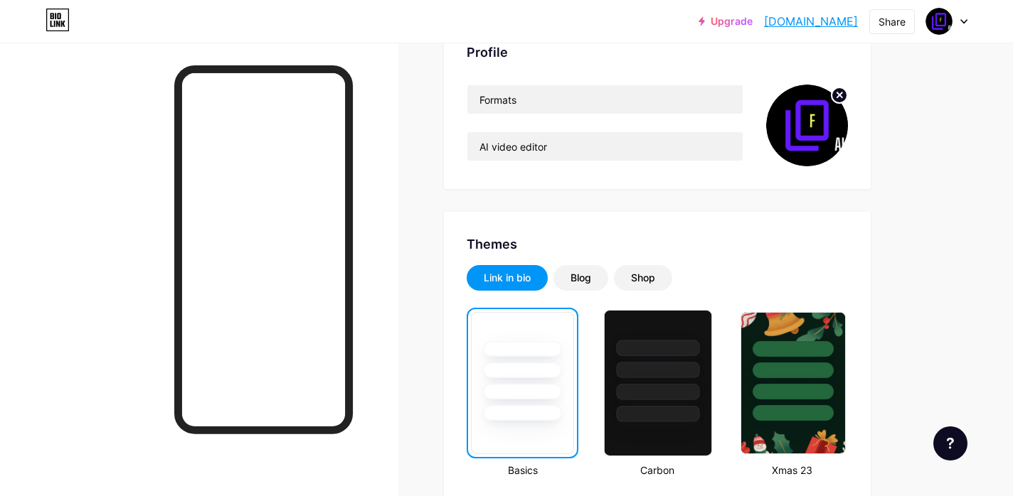
click at [639, 390] on div at bounding box center [658, 392] width 83 height 16
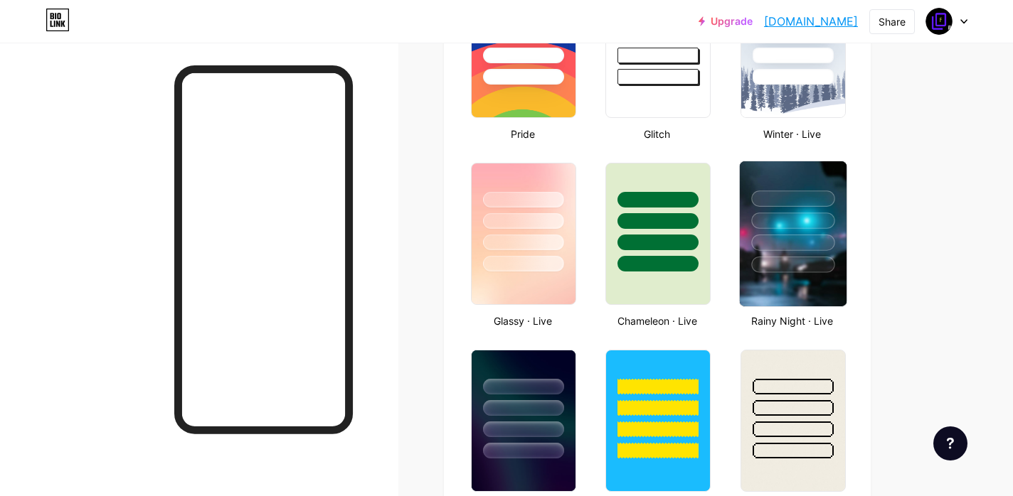
scroll to position [674, 0]
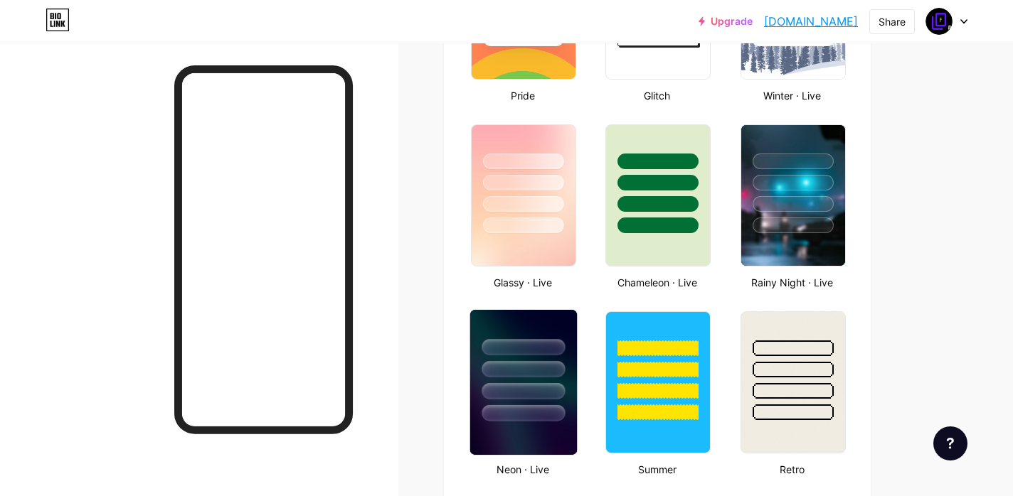
click at [560, 409] on div at bounding box center [523, 413] width 83 height 16
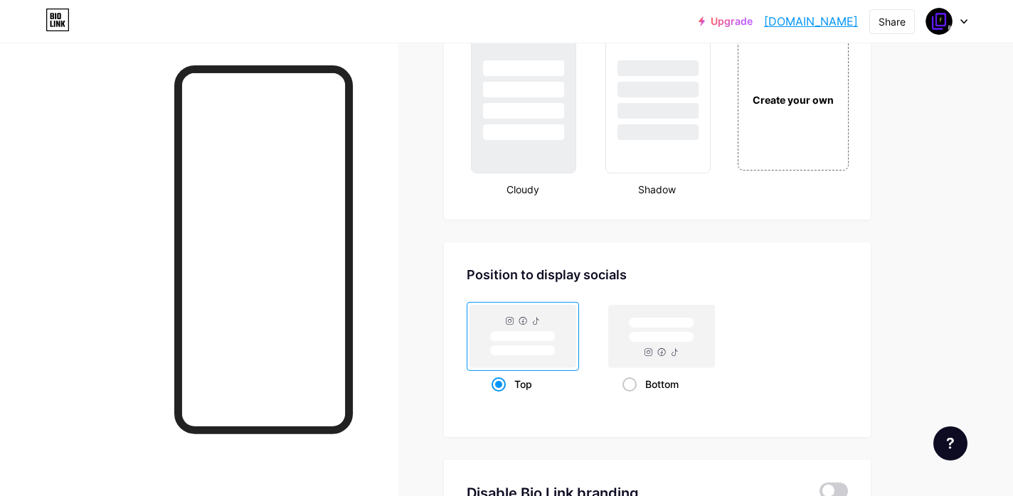
scroll to position [1706, 0]
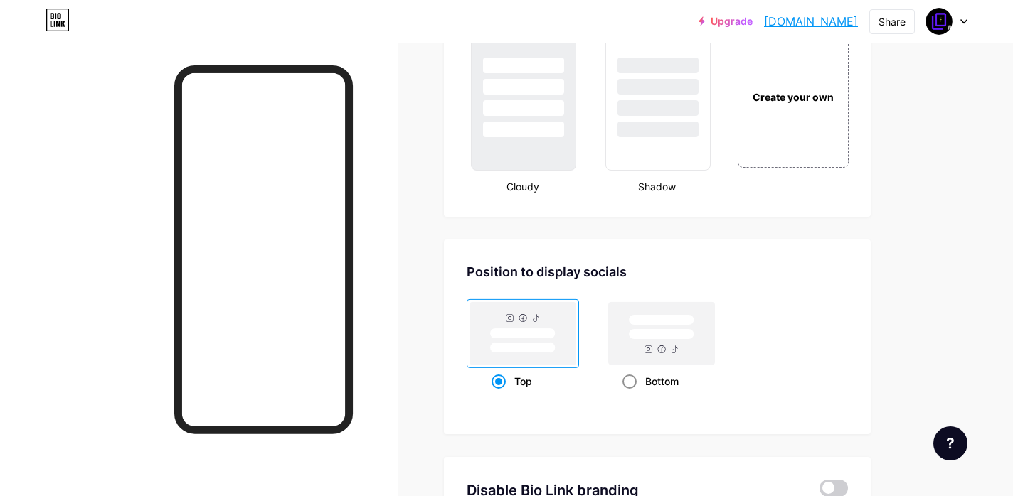
click at [663, 339] on rect at bounding box center [661, 334] width 65 height 11
click at [632, 395] on input "Bottom" at bounding box center [626, 399] width 9 height 9
radio input "true"
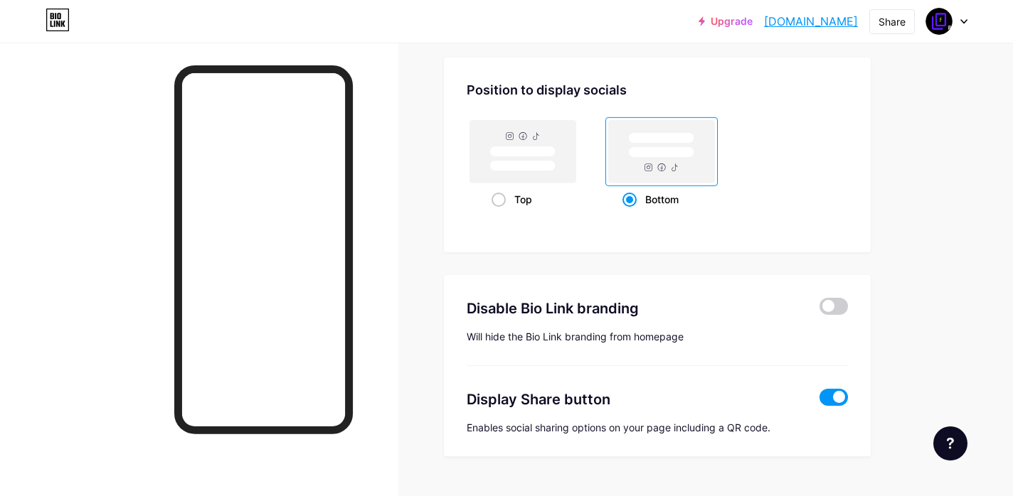
scroll to position [1888, 0]
click at [522, 161] on rect at bounding box center [522, 165] width 65 height 11
click at [501, 212] on input "Top" at bounding box center [495, 216] width 9 height 9
radio input "true"
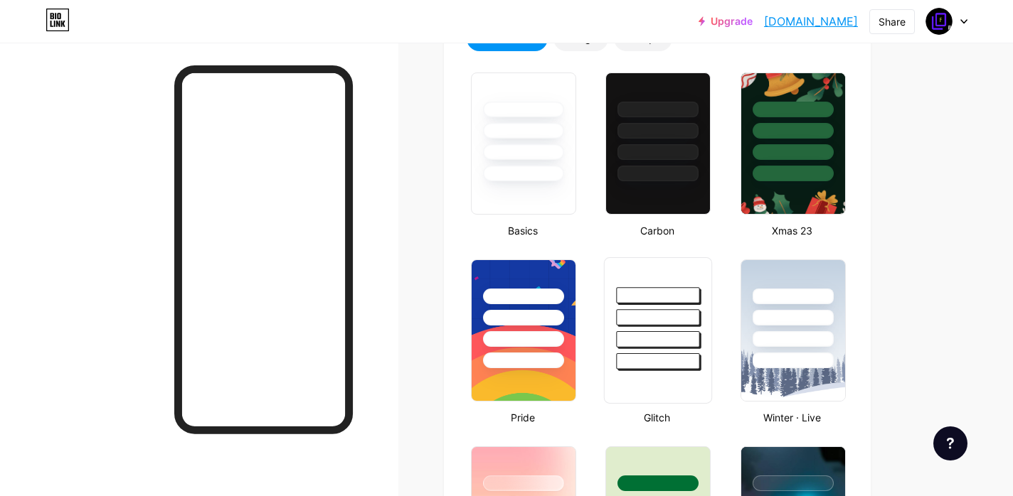
scroll to position [374, 0]
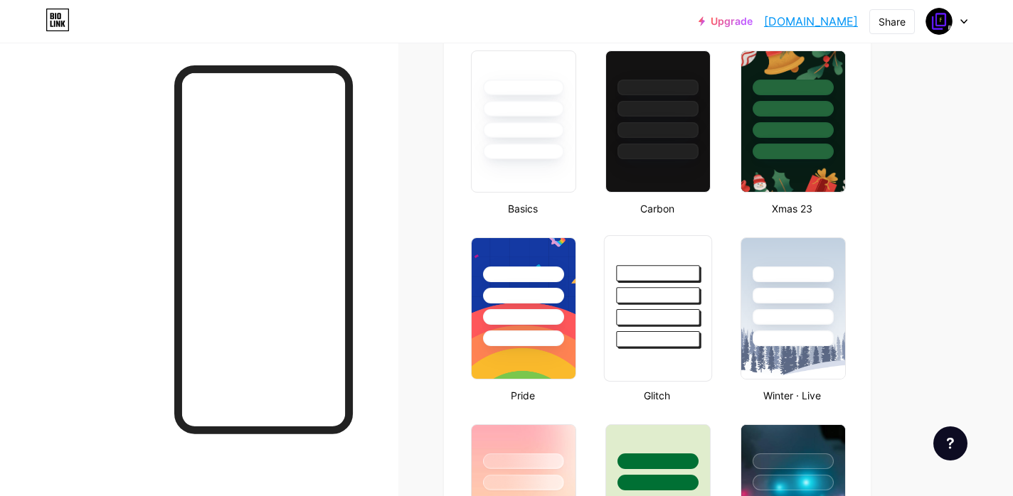
click at [672, 257] on div at bounding box center [658, 292] width 107 height 112
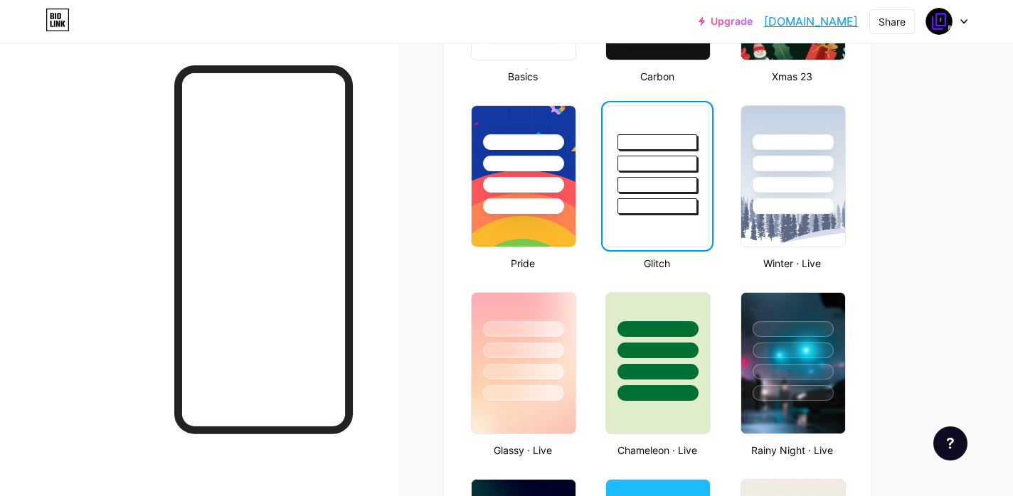
scroll to position [509, 0]
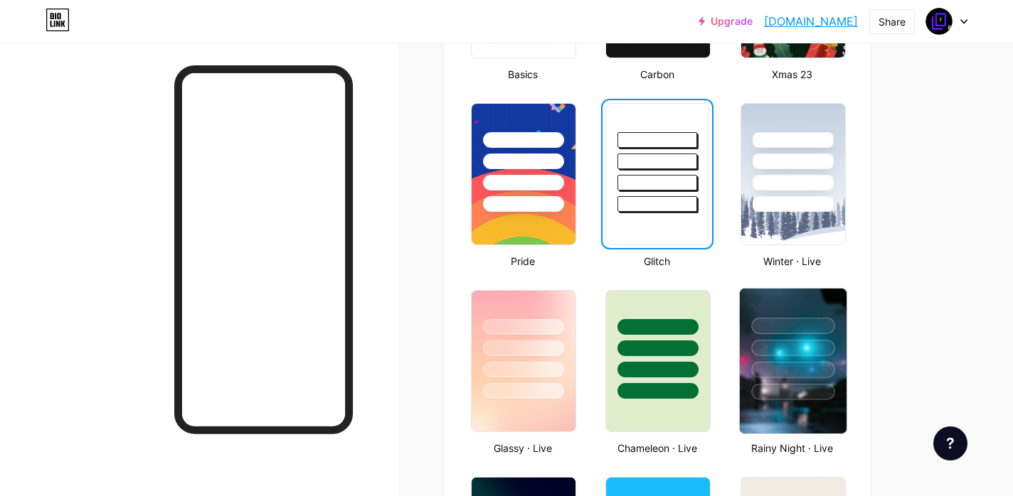
click at [760, 334] on div at bounding box center [792, 326] width 83 height 16
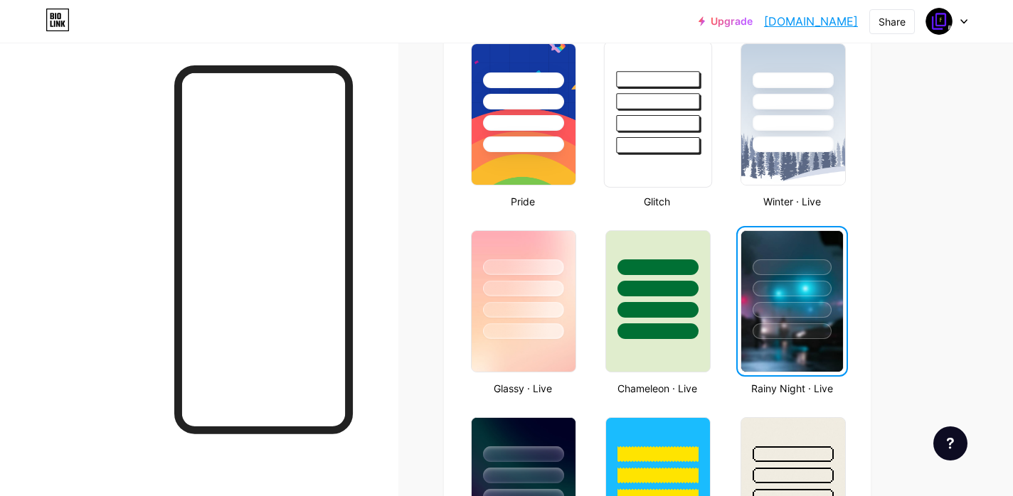
scroll to position [569, 0]
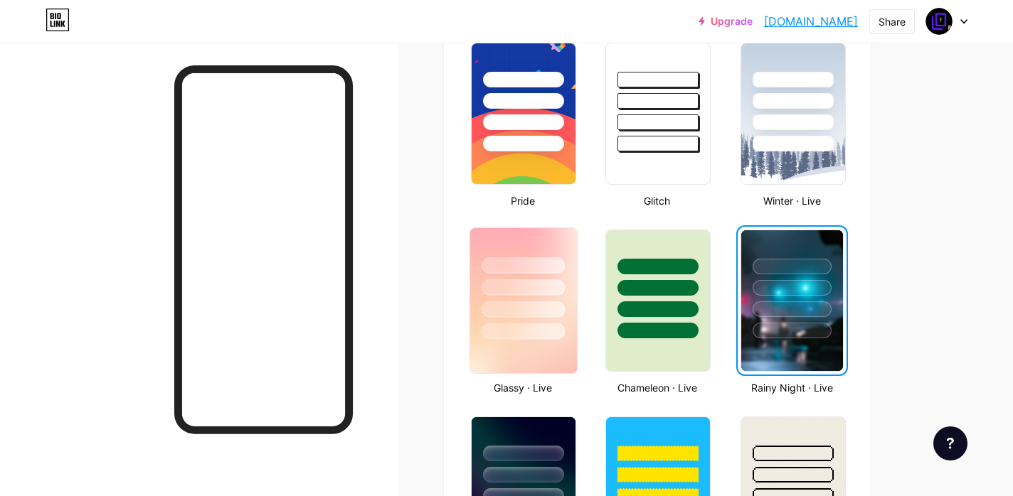
click at [542, 355] on img at bounding box center [523, 300] width 107 height 145
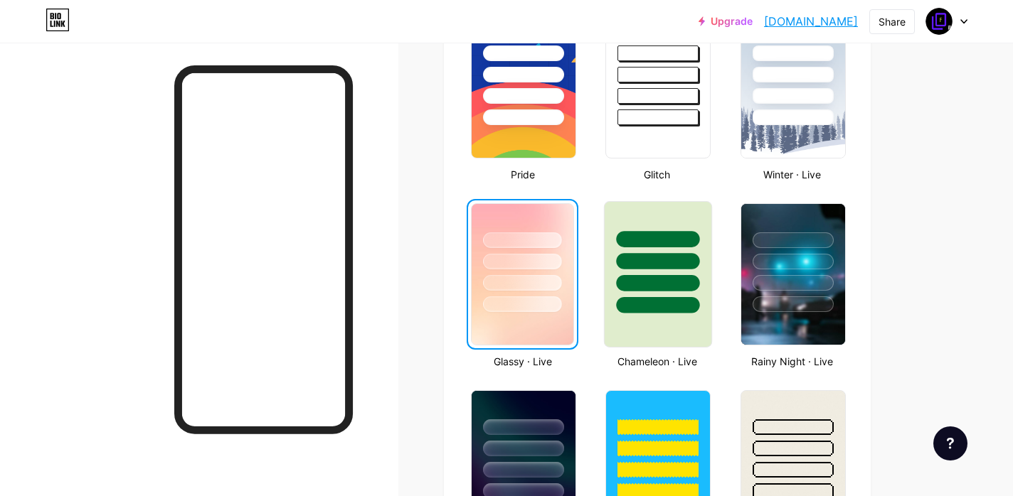
scroll to position [586, 0]
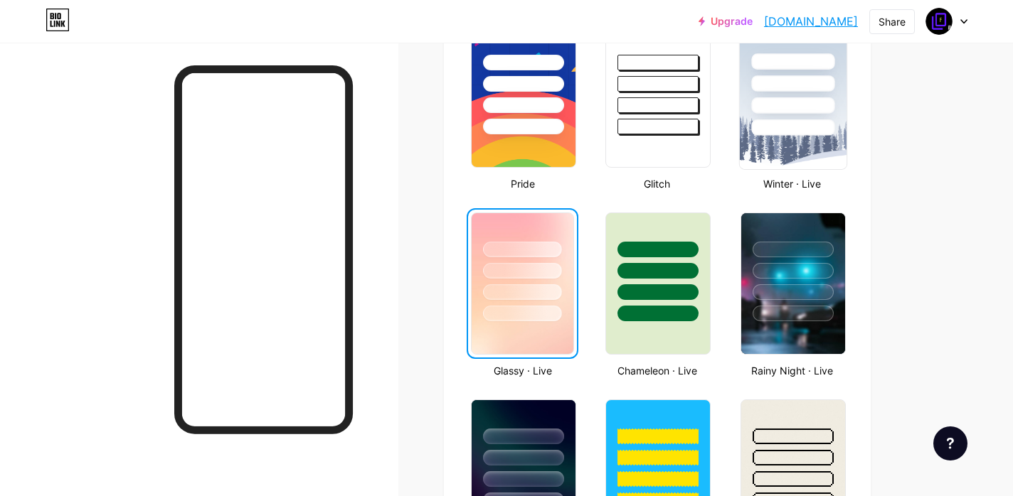
click at [755, 153] on img at bounding box center [792, 96] width 107 height 145
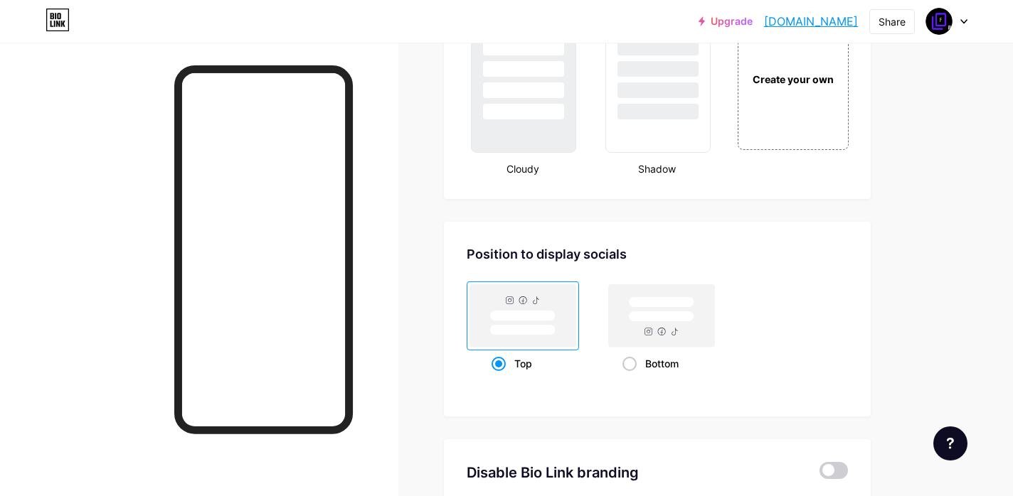
scroll to position [1920, 0]
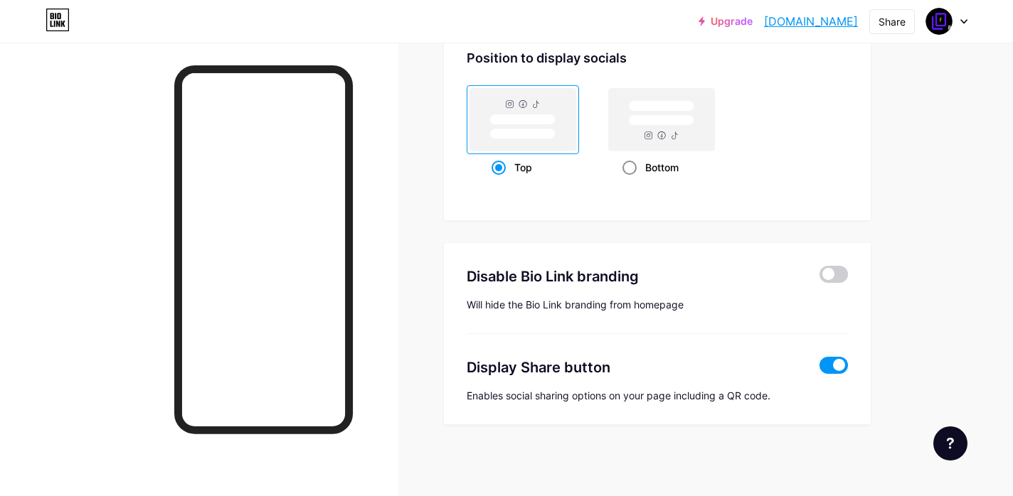
click at [679, 144] on rect at bounding box center [662, 119] width 106 height 63
click at [632, 181] on input "Bottom" at bounding box center [626, 185] width 9 height 9
radio input "true"
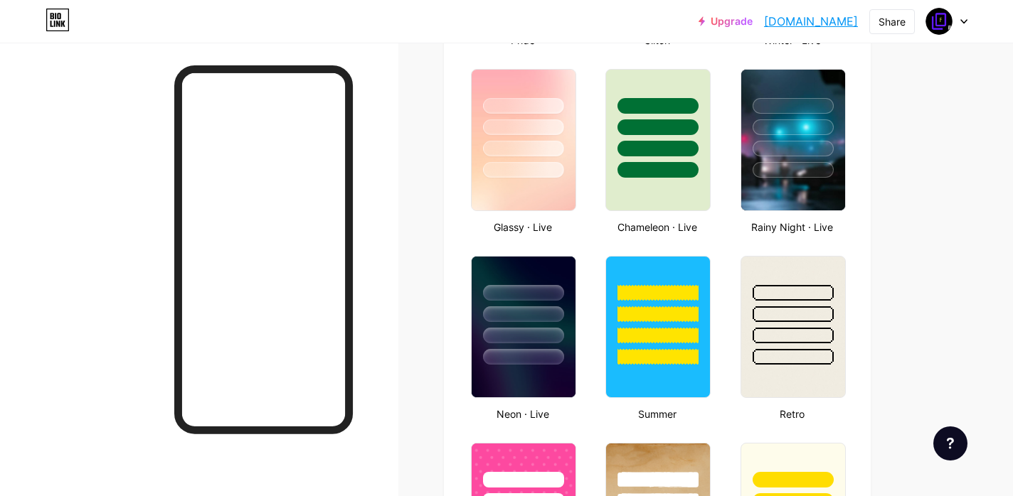
scroll to position [721, 0]
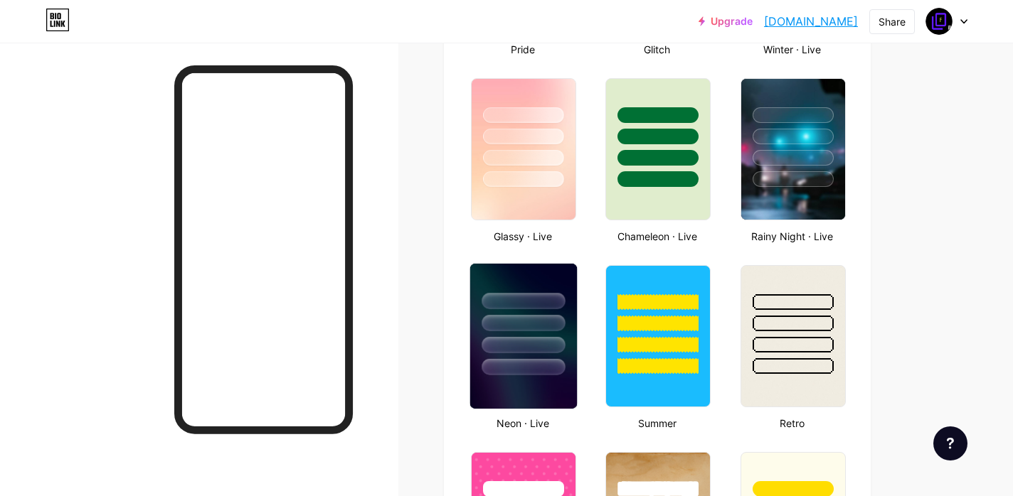
click at [560, 282] on div at bounding box center [523, 320] width 107 height 112
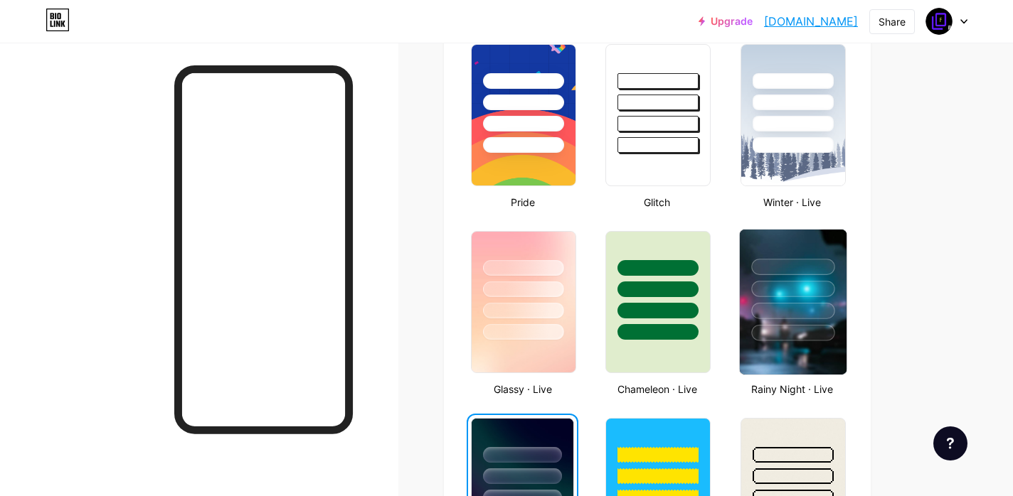
scroll to position [560, 0]
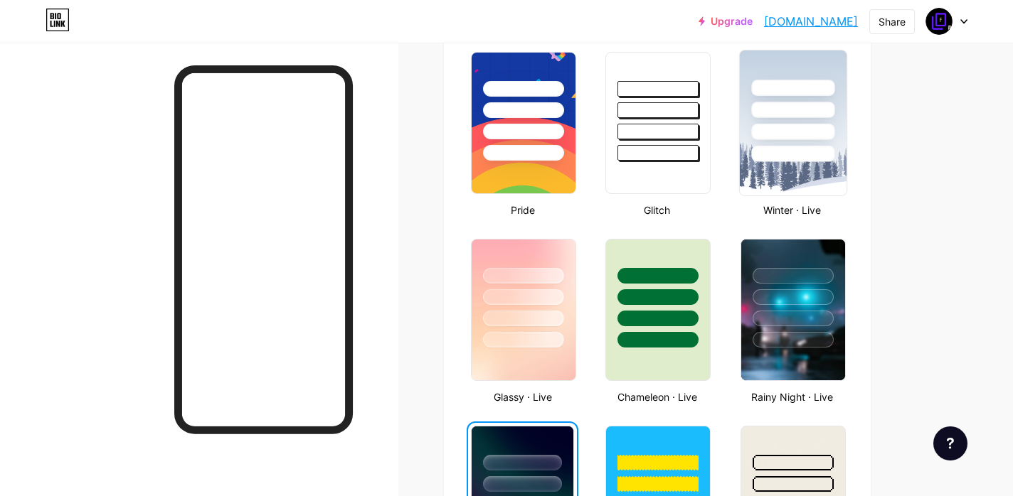
click at [769, 170] on img at bounding box center [792, 123] width 107 height 145
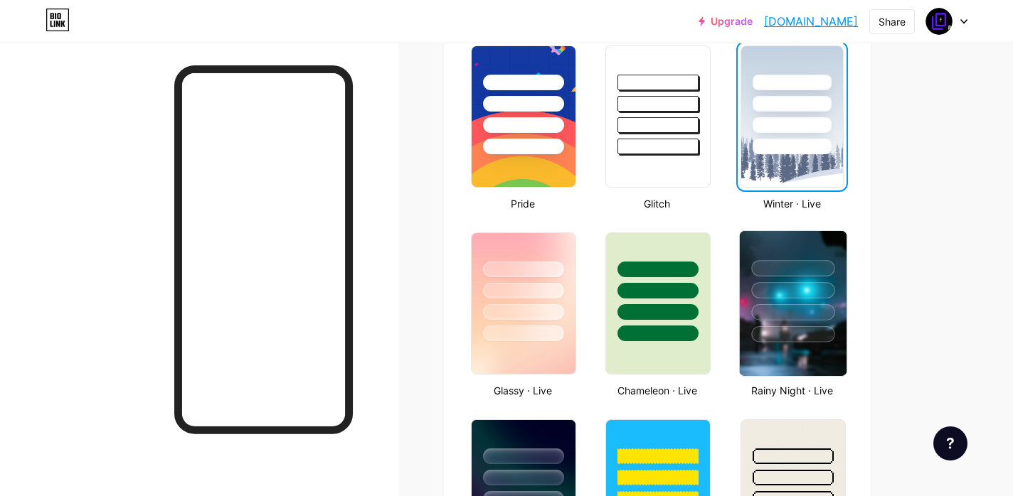
scroll to position [568, 0]
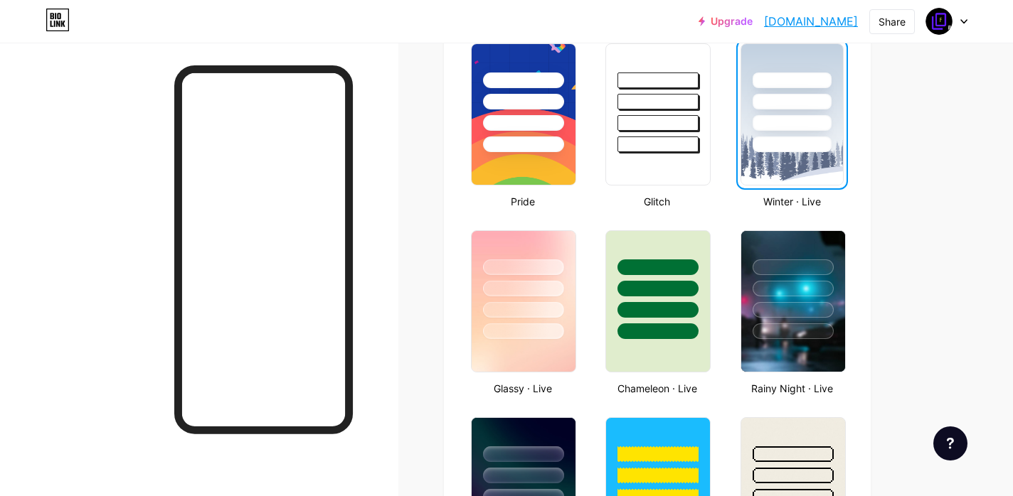
click at [788, 137] on div at bounding box center [792, 145] width 79 height 16
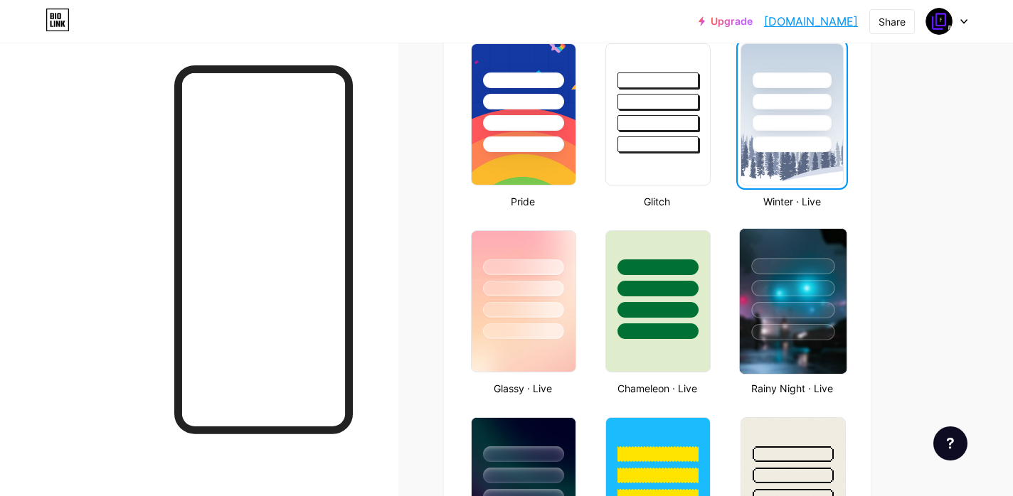
click at [802, 262] on div at bounding box center [792, 266] width 83 height 16
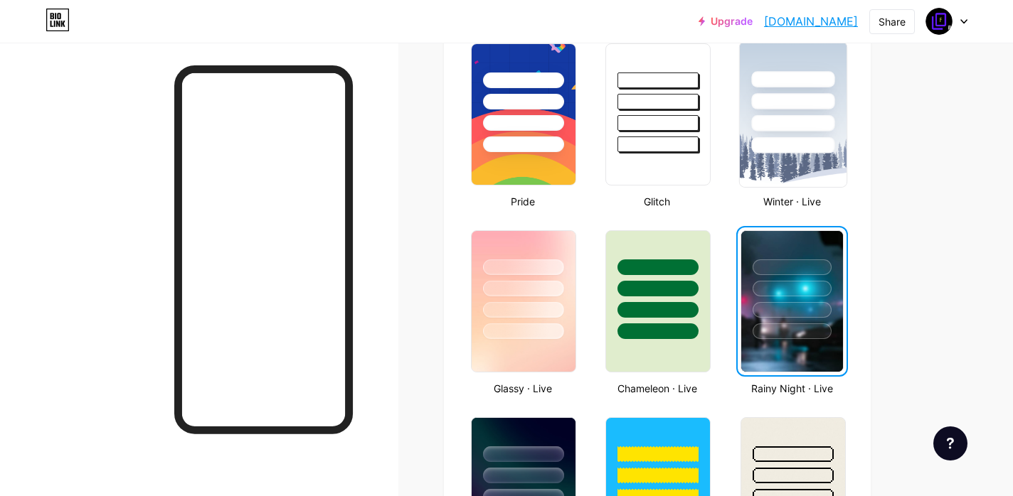
click at [807, 129] on div at bounding box center [792, 123] width 83 height 16
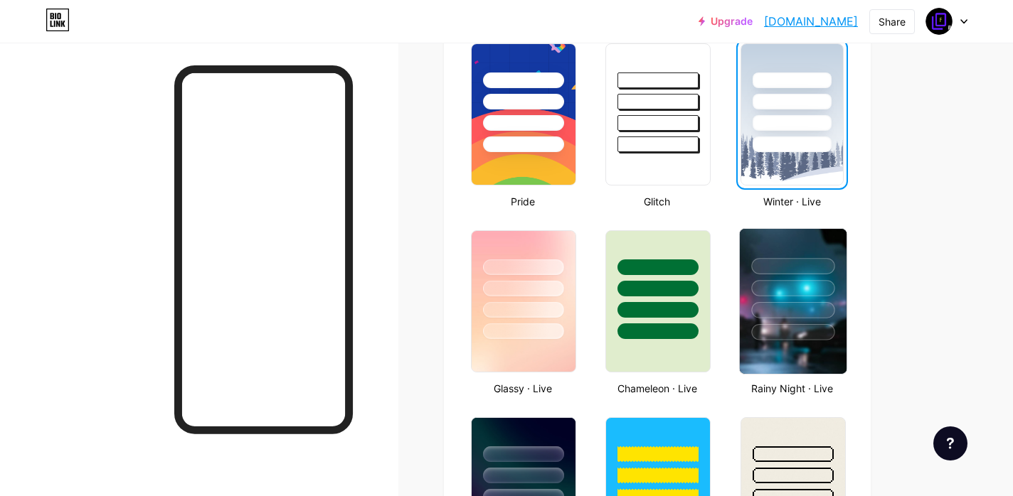
click at [802, 321] on div at bounding box center [792, 285] width 107 height 112
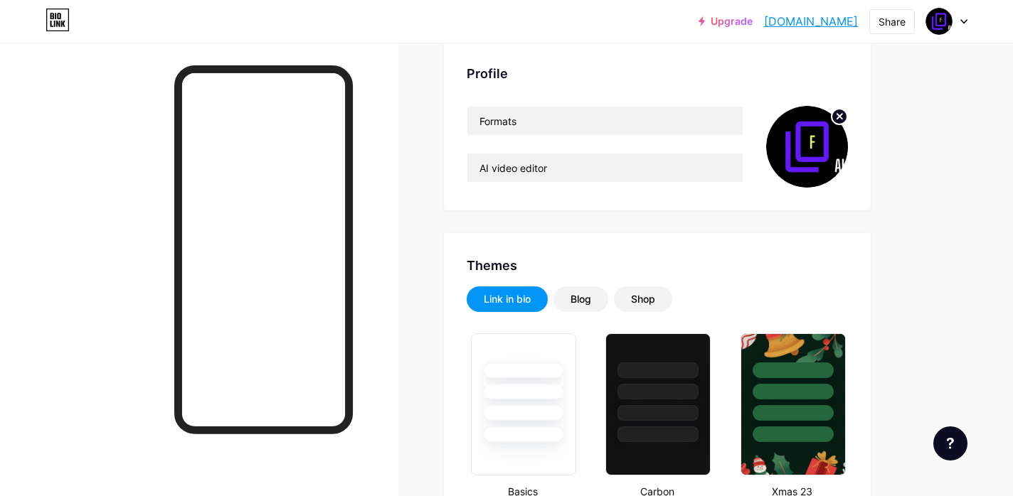
scroll to position [0, 0]
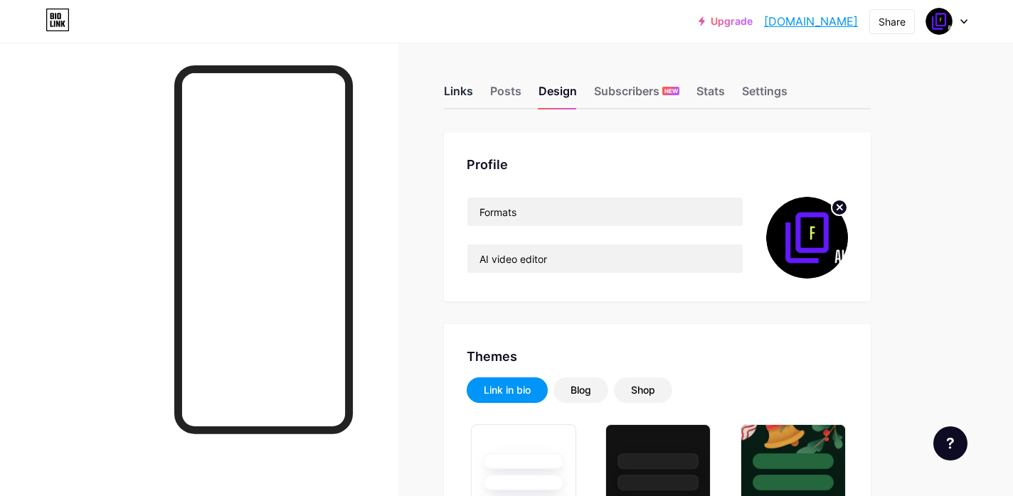
click at [472, 91] on div "Links" at bounding box center [458, 96] width 29 height 26
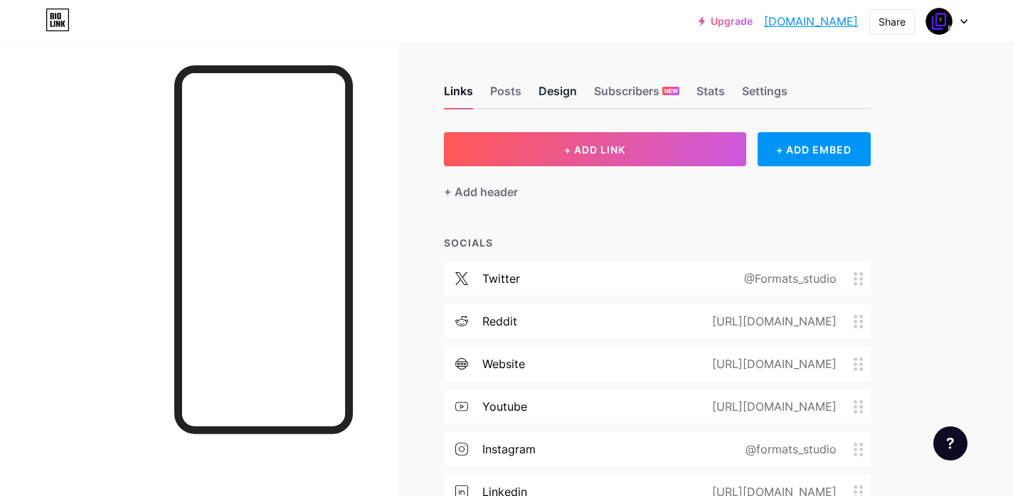
click at [569, 87] on div "Design" at bounding box center [557, 96] width 38 height 26
